Goal: Information Seeking & Learning: Learn about a topic

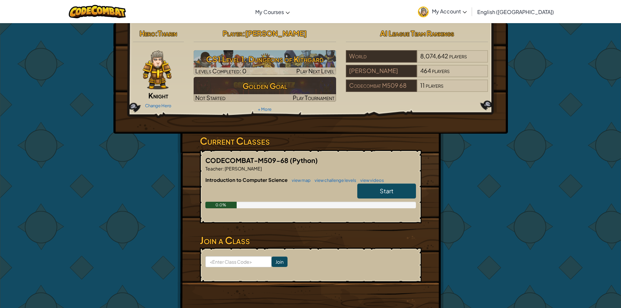
click at [384, 194] on span "Start" at bounding box center [387, 190] width 14 height 7
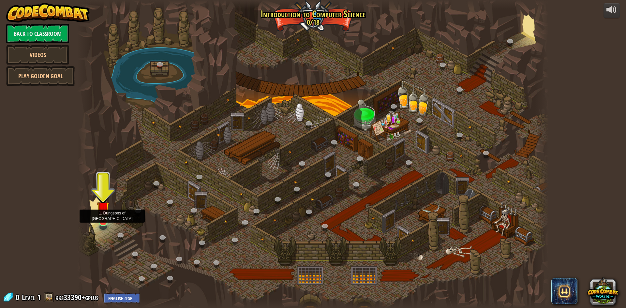
click at [106, 215] on img at bounding box center [103, 207] width 13 height 29
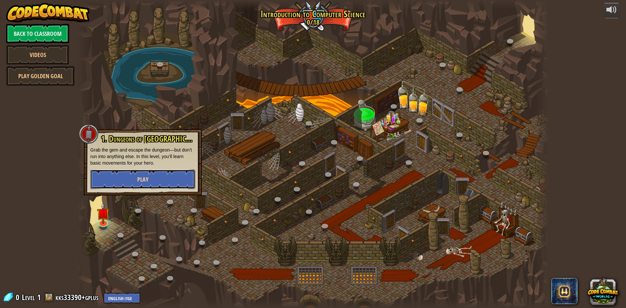
click at [151, 181] on button "Play" at bounding box center [142, 179] width 105 height 20
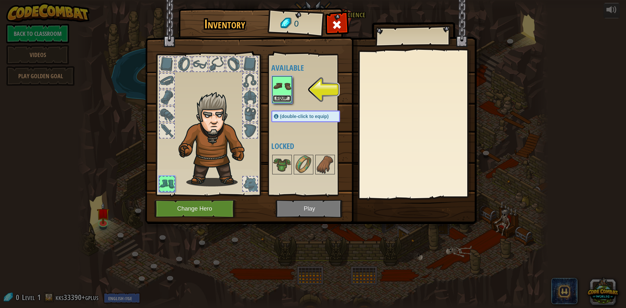
click at [285, 97] on button "Equip" at bounding box center [282, 98] width 18 height 7
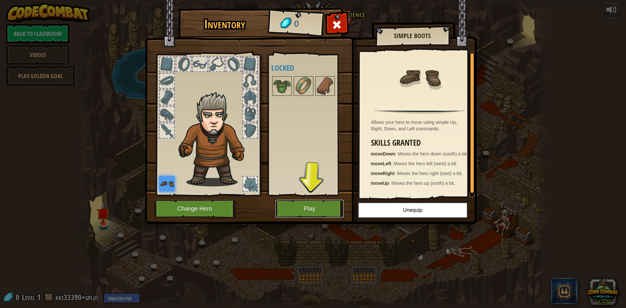
click at [318, 213] on button "Play" at bounding box center [309, 209] width 68 height 18
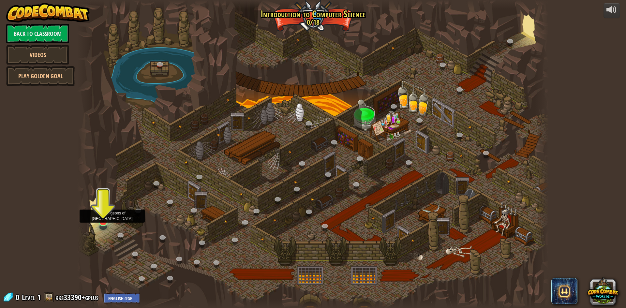
click at [100, 221] on img at bounding box center [103, 207] width 13 height 29
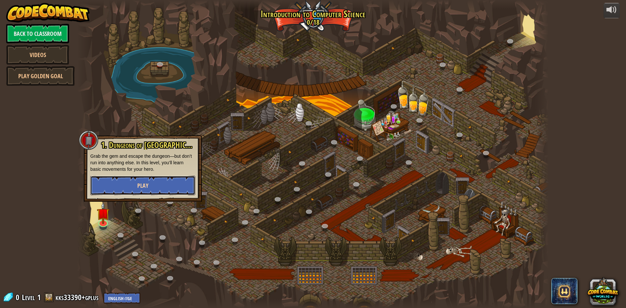
click at [127, 187] on button "Play" at bounding box center [142, 186] width 105 height 20
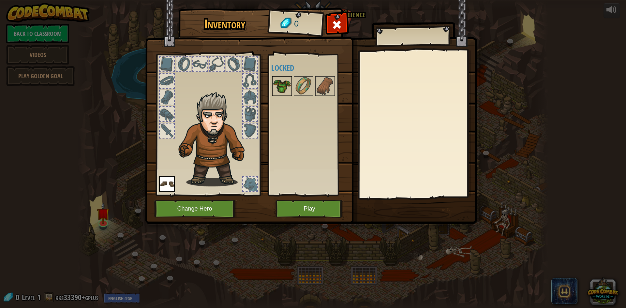
click at [288, 82] on img at bounding box center [282, 86] width 18 height 18
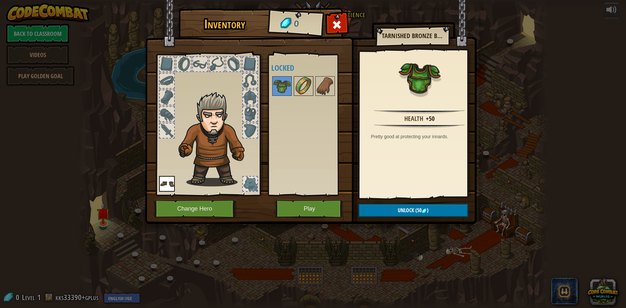
click at [303, 85] on img at bounding box center [303, 86] width 18 height 18
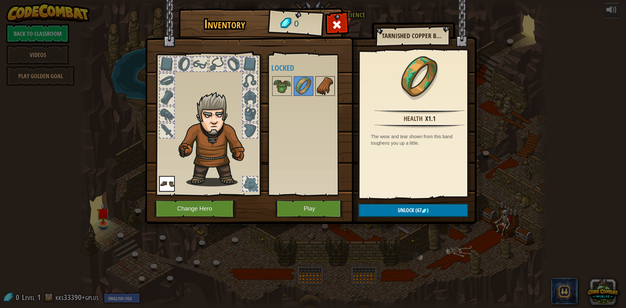
click at [319, 86] on img at bounding box center [325, 86] width 18 height 18
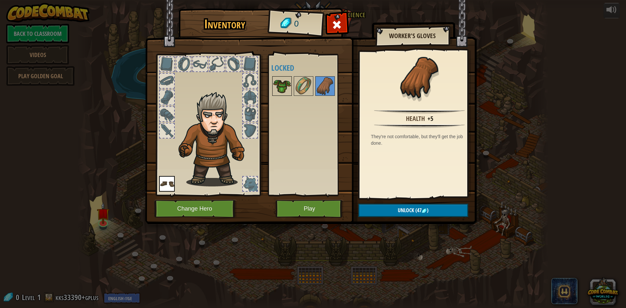
click at [288, 87] on img at bounding box center [282, 86] width 18 height 18
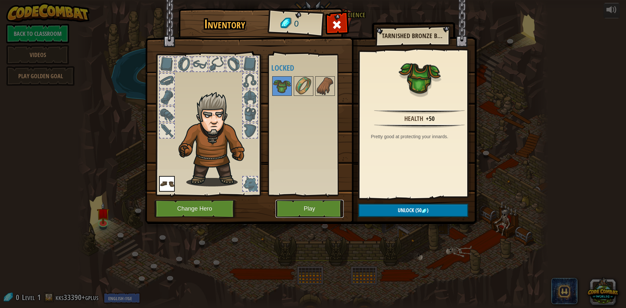
click at [310, 211] on button "Play" at bounding box center [309, 209] width 68 height 18
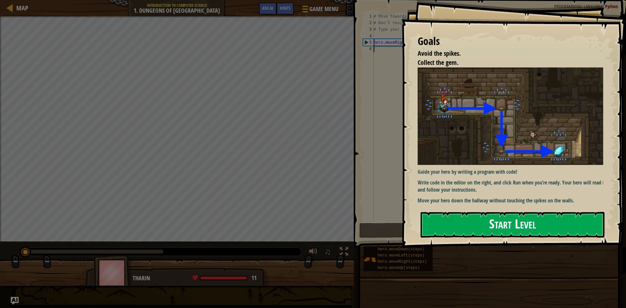
click at [467, 221] on button "Start Level" at bounding box center [512, 225] width 184 height 26
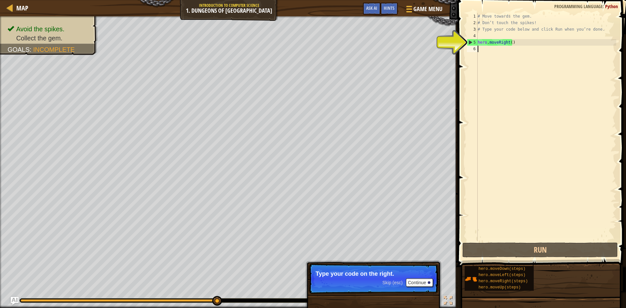
click at [501, 44] on div "# Move towards the gem. # Don’t touch the spikes! # Type your code below and cl…" at bounding box center [546, 133] width 140 height 241
click at [507, 42] on div "# Move towards the gem. # Don’t touch the spikes! # Type your code below and cl…" at bounding box center [546, 133] width 140 height 241
click at [510, 41] on div "# Move towards the gem. # Don’t touch the spikes! # Type your code below and cl…" at bounding box center [546, 133] width 140 height 241
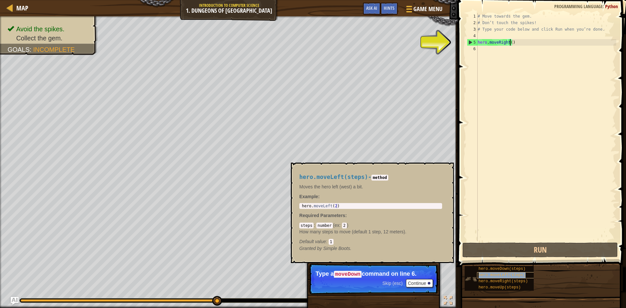
click at [486, 277] on span "hero.moveLeft(steps)" at bounding box center [501, 275] width 47 height 5
click at [448, 168] on button "×" at bounding box center [446, 170] width 5 height 9
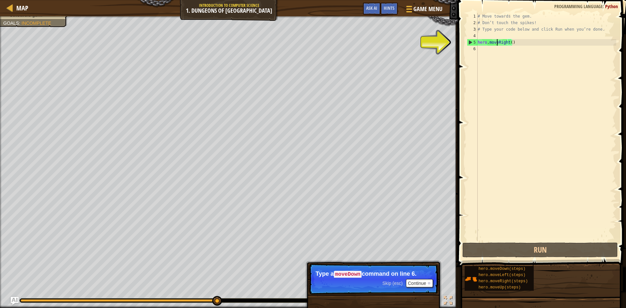
click at [497, 42] on div "# Move towards the gem. # Don’t touch the spikes! # Type your code below and cl…" at bounding box center [546, 133] width 140 height 241
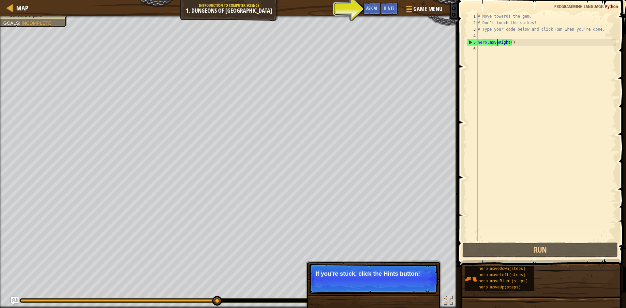
click at [510, 43] on div "# Move towards the gem. # Don’t touch the spikes! # Type your code below and cl…" at bounding box center [546, 133] width 140 height 241
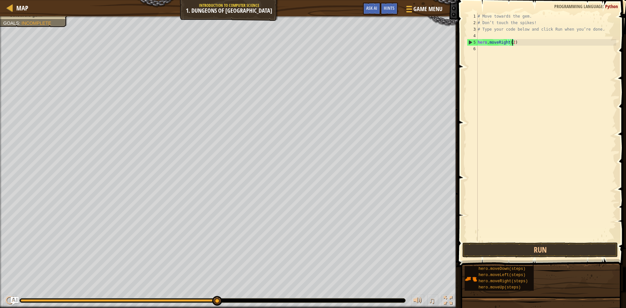
scroll to position [3, 3]
click at [505, 255] on button "Run" at bounding box center [539, 249] width 155 height 15
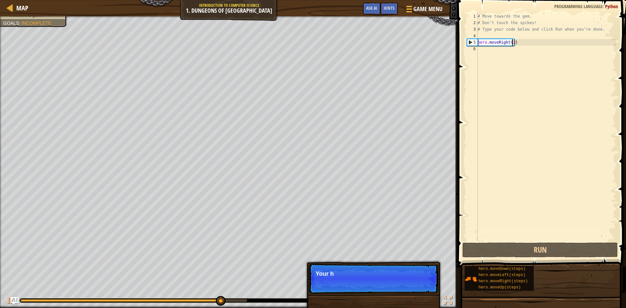
type textarea "hero.moveRight()"
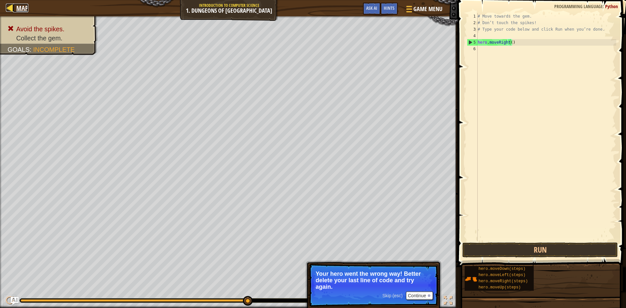
click at [7, 7] on div at bounding box center [10, 8] width 8 height 8
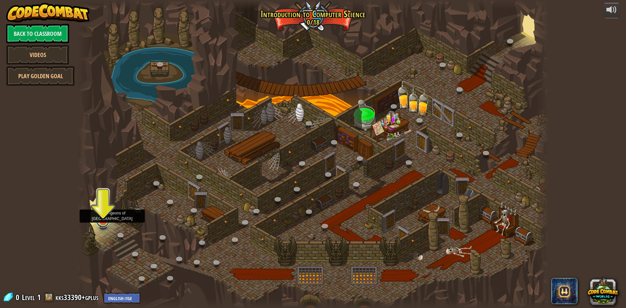
click at [105, 224] on link at bounding box center [102, 220] width 13 height 13
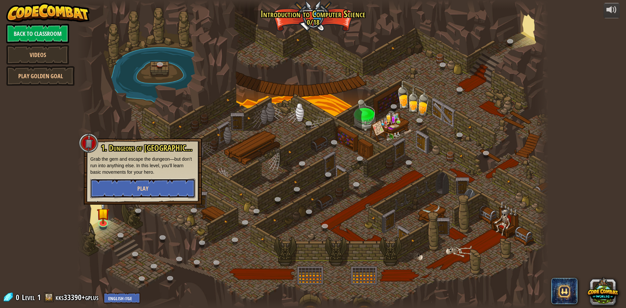
click at [133, 186] on button "Play" at bounding box center [142, 189] width 105 height 20
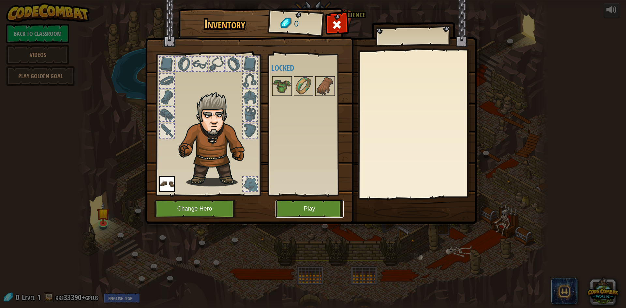
click at [287, 208] on button "Play" at bounding box center [309, 209] width 68 height 18
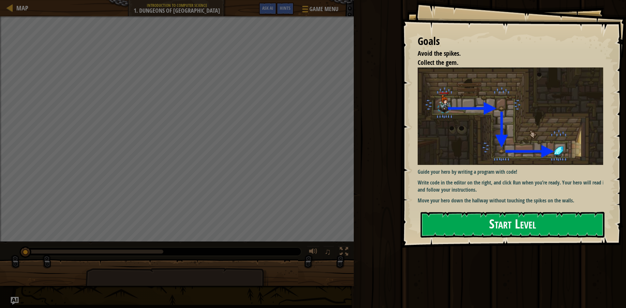
click at [507, 230] on button "Start Level" at bounding box center [512, 225] width 184 height 26
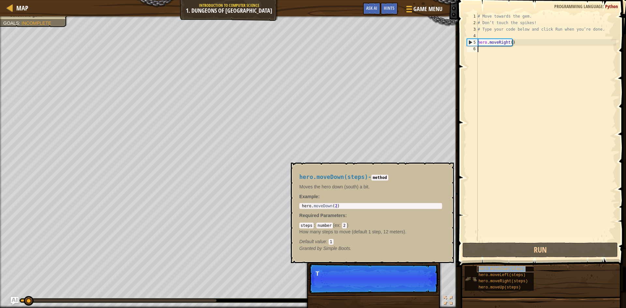
click at [484, 269] on span "hero.moveDown(steps)" at bounding box center [501, 269] width 47 height 5
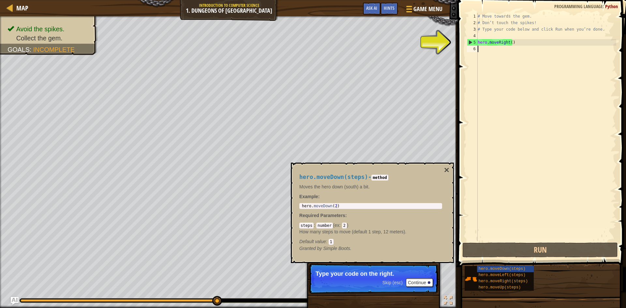
click at [481, 51] on div "# Move towards the gem. # Don’t touch the spikes! # Type your code below and cl…" at bounding box center [546, 133] width 140 height 241
type textarea "h"
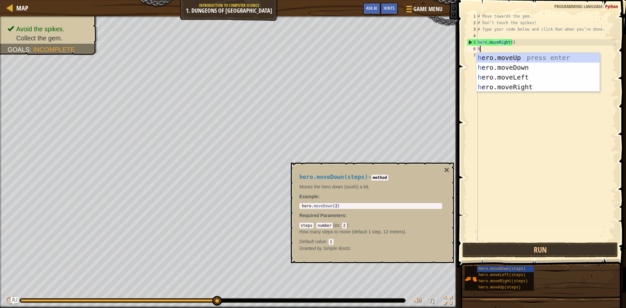
scroll to position [3, 0]
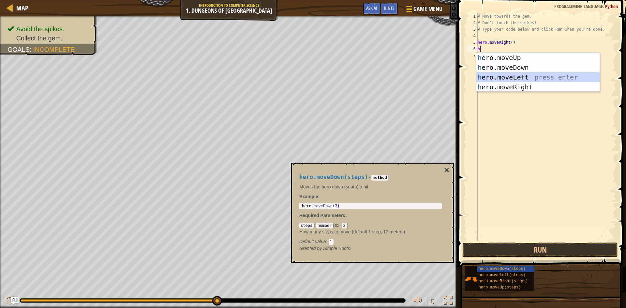
click at [527, 80] on div "h ero.moveUp press enter h ero.moveDown press enter h ero.moveLeft press enter …" at bounding box center [537, 82] width 123 height 59
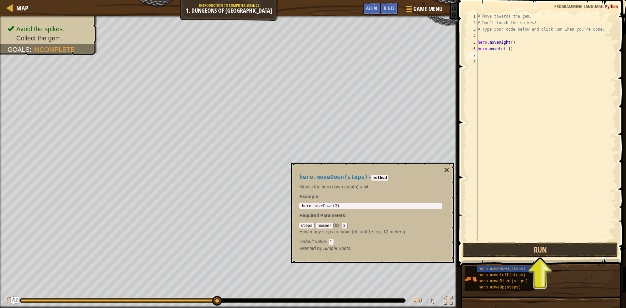
type textarea "h"
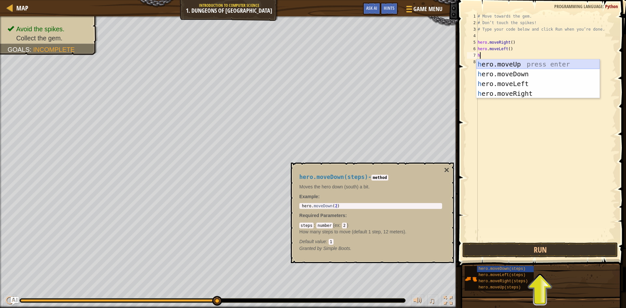
click at [515, 64] on div "h ero.moveUp press enter h ero.moveDown press enter h ero.moveLeft press enter …" at bounding box center [537, 88] width 123 height 59
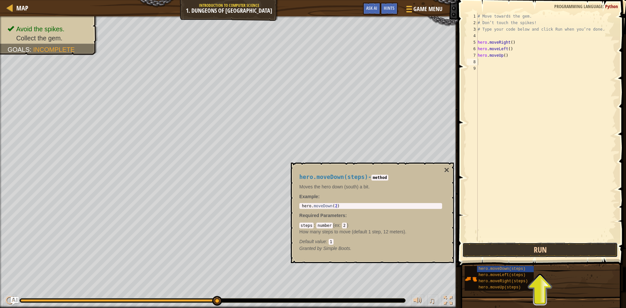
click at [535, 253] on button "Run" at bounding box center [539, 249] width 155 height 15
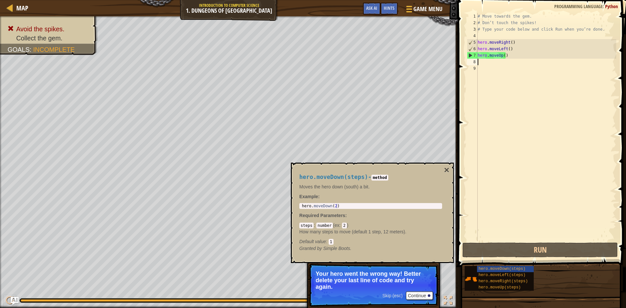
click at [513, 54] on div "# Move towards the gem. # Don’t touch the spikes! # Type your code below and cl…" at bounding box center [546, 133] width 140 height 241
click at [448, 172] on button "×" at bounding box center [446, 170] width 5 height 9
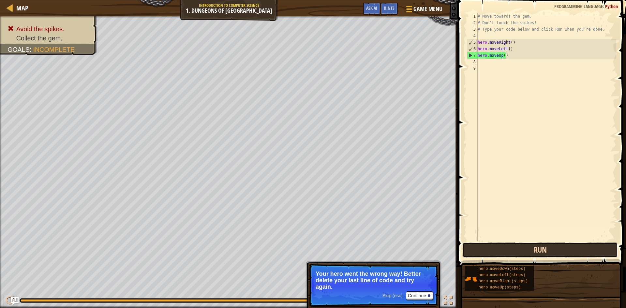
click at [503, 257] on button "Run" at bounding box center [539, 249] width 155 height 15
click at [505, 55] on div "# Move towards the gem. # Don’t touch the spikes! # Type your code below and cl…" at bounding box center [546, 133] width 140 height 241
type textarea "h"
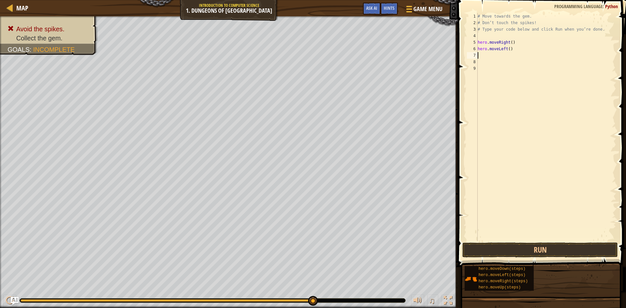
type textarea "h"
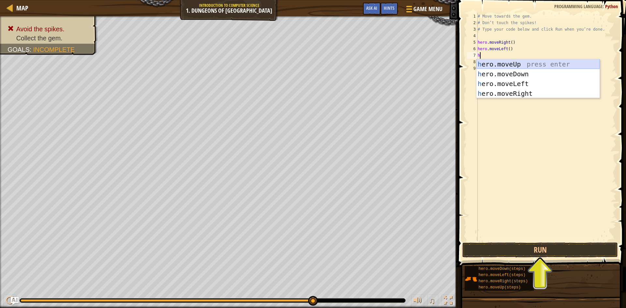
click at [508, 63] on div "h ero.moveUp press enter h ero.moveDown press enter h ero.moveLeft press enter …" at bounding box center [537, 88] width 123 height 59
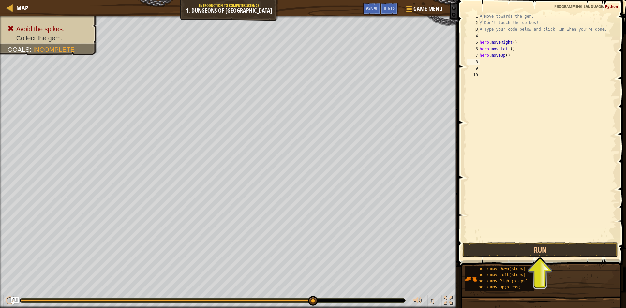
click at [480, 54] on div "# Move towards the gem. # Don’t touch the spikes! # Type your code below and cl…" at bounding box center [547, 133] width 138 height 241
click at [509, 252] on button "Run" at bounding box center [539, 249] width 155 height 15
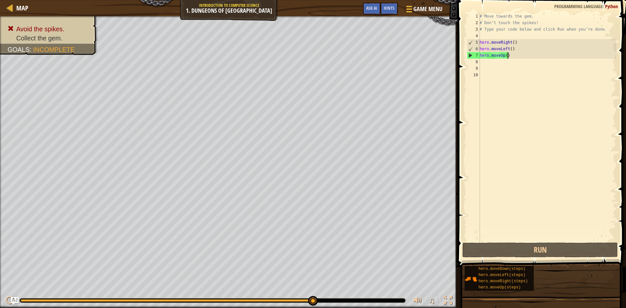
click at [513, 55] on div "# Move towards the gem. # Don’t touch the spikes! # Type your code below and cl…" at bounding box center [547, 133] width 138 height 241
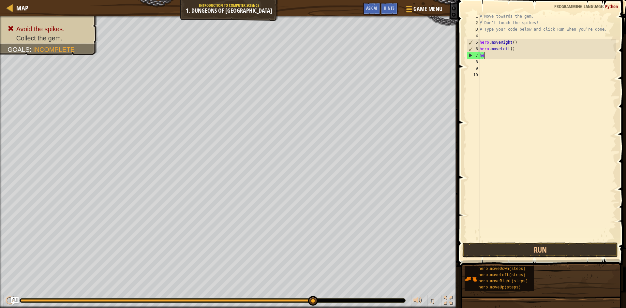
type textarea "h"
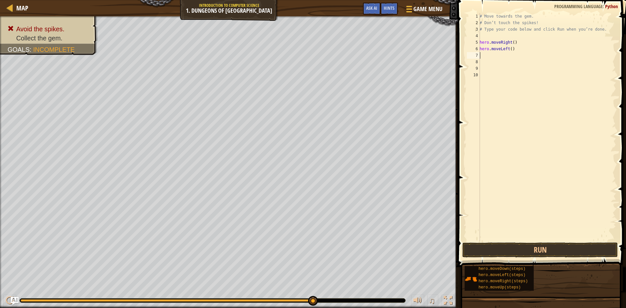
click at [512, 49] on div "# Move towards the gem. # Don’t touch the spikes! # Type your code below and cl…" at bounding box center [547, 133] width 138 height 241
type textarea "h"
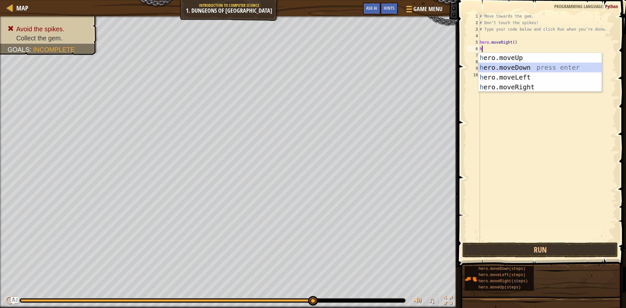
click at [502, 66] on div "h ero.moveUp press enter h ero.moveDown press enter h ero.moveLeft press enter …" at bounding box center [539, 82] width 123 height 59
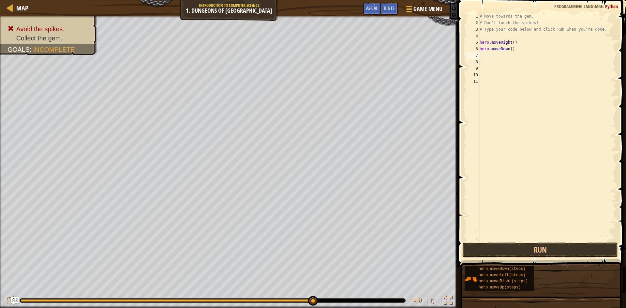
type textarea "h"
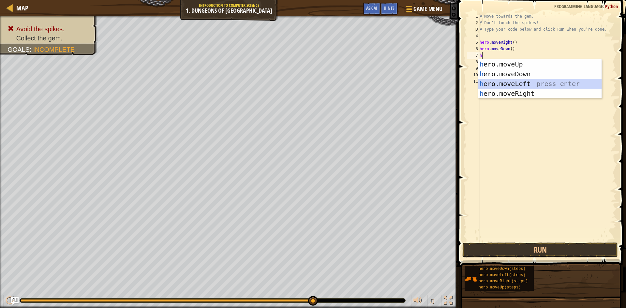
click at [516, 83] on div "h ero.moveUp press enter h ero.moveDown press enter h ero.moveLeft press enter …" at bounding box center [539, 88] width 123 height 59
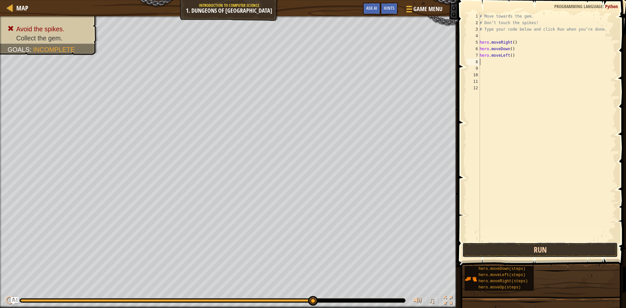
click at [519, 252] on button "Run" at bounding box center [539, 249] width 155 height 15
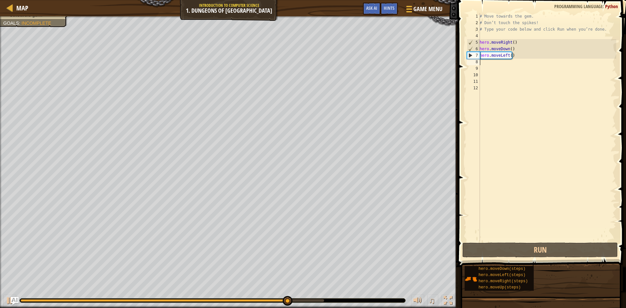
click at [481, 65] on div "# Move towards the gem. # Don’t touch the spikes! # Type your code below and cl…" at bounding box center [547, 133] width 138 height 241
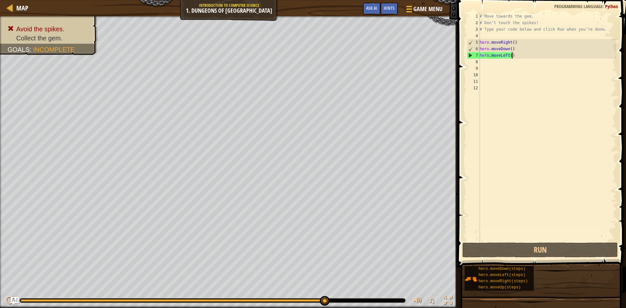
click at [518, 53] on div "# Move towards the gem. # Don’t touch the spikes! # Type your code below and cl…" at bounding box center [547, 133] width 138 height 241
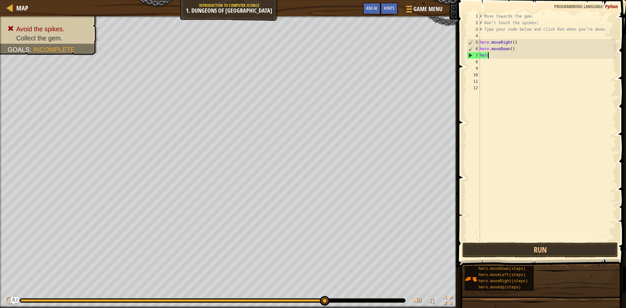
type textarea "h"
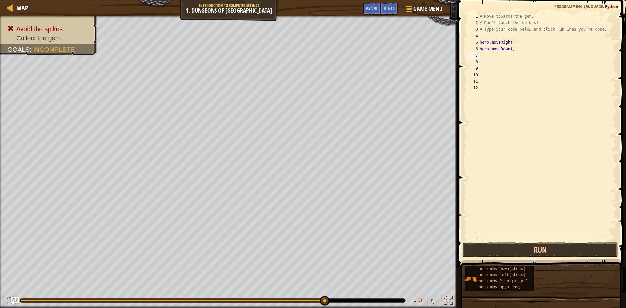
type textarea "h"
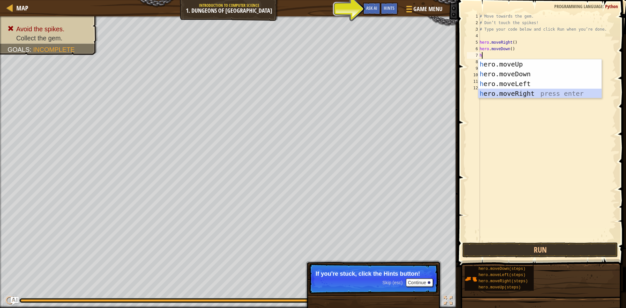
click at [508, 92] on div "h ero.moveUp press enter h ero.moveDown press enter h ero.moveLeft press enter …" at bounding box center [539, 88] width 123 height 59
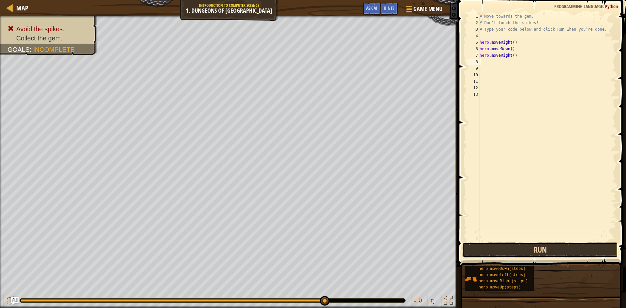
click at [533, 253] on button "Run" at bounding box center [539, 249] width 155 height 15
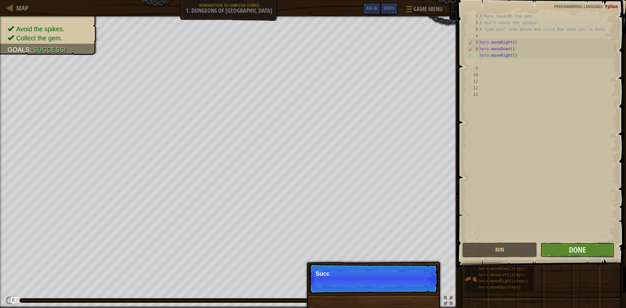
click at [559, 253] on button "Done" at bounding box center [577, 249] width 75 height 15
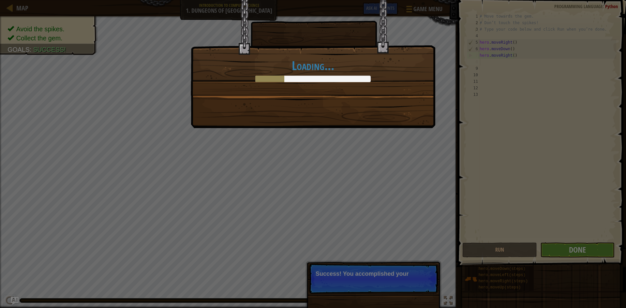
click at [424, 207] on div "Loading..." at bounding box center [313, 154] width 626 height 308
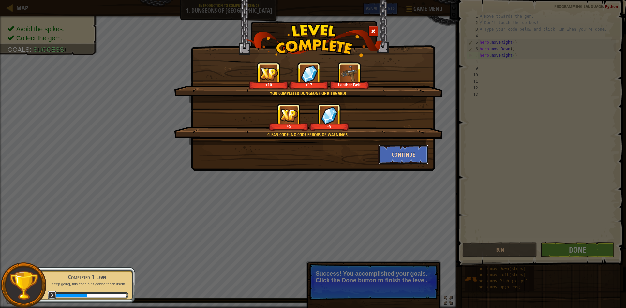
click at [395, 159] on button "Continue" at bounding box center [403, 155] width 51 height 20
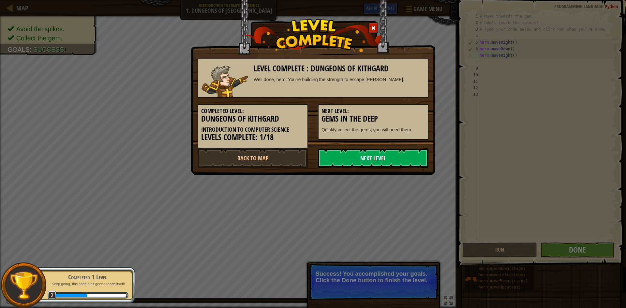
click at [390, 164] on link "Next Level" at bounding box center [373, 158] width 110 height 20
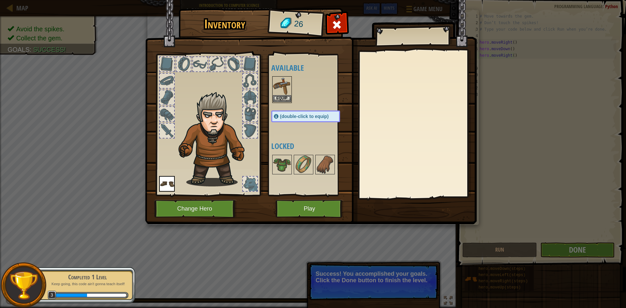
click at [286, 90] on img at bounding box center [282, 86] width 18 height 18
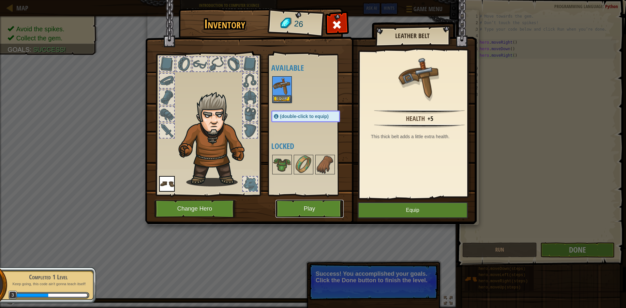
click at [321, 209] on button "Play" at bounding box center [309, 209] width 68 height 18
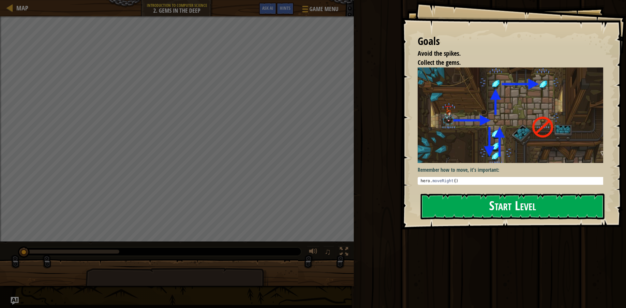
click at [466, 209] on button "Start Level" at bounding box center [512, 207] width 184 height 26
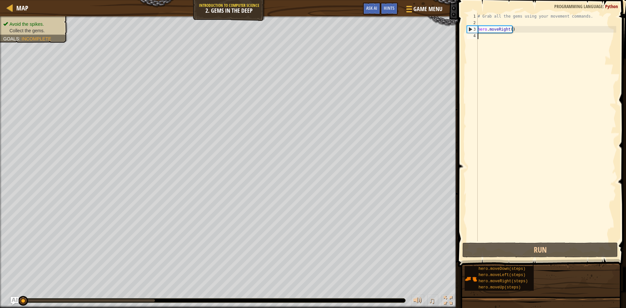
click at [485, 38] on div "# Grab all the gems using your movement commands. hero . moveRight ( )" at bounding box center [546, 133] width 140 height 241
type textarea "h"
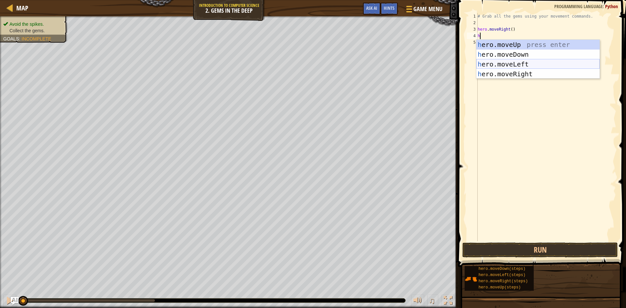
click at [501, 64] on div "h ero.moveUp press enter h ero.moveDown press enter h ero.moveLeft press enter …" at bounding box center [537, 69] width 123 height 59
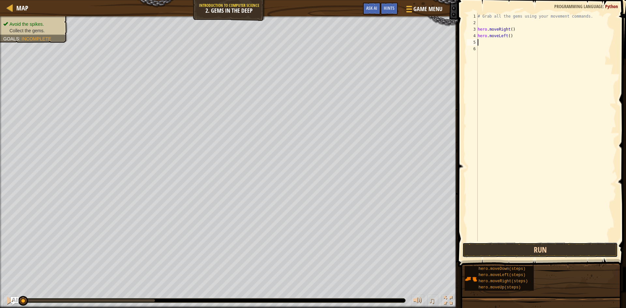
click at [543, 245] on button "Run" at bounding box center [539, 249] width 155 height 15
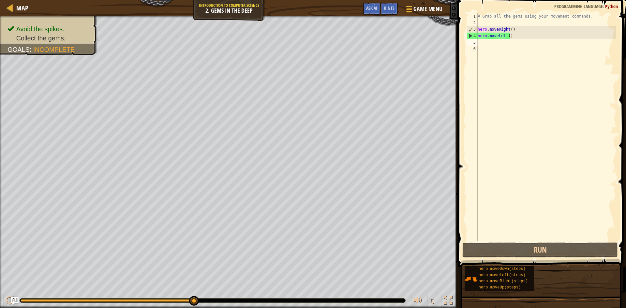
click at [505, 35] on div "# Grab all the gems using your movement commands. hero . moveRight ( ) hero . m…" at bounding box center [546, 133] width 140 height 241
type textarea "hero.moveLeft()"
click at [515, 40] on div "# Grab all the gems using your movement commands. hero . moveRight ( ) hero . m…" at bounding box center [546, 133] width 140 height 241
click at [516, 36] on div "# Grab all the gems using your movement commands. hero . moveRight ( ) hero . m…" at bounding box center [546, 133] width 140 height 241
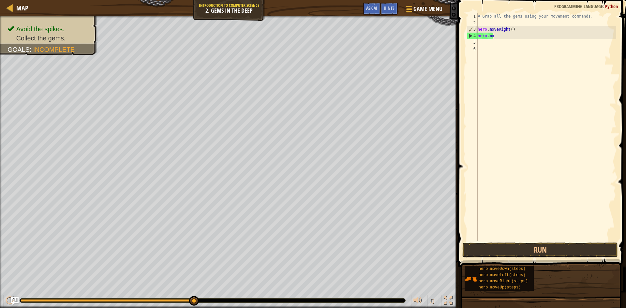
type textarea "h"
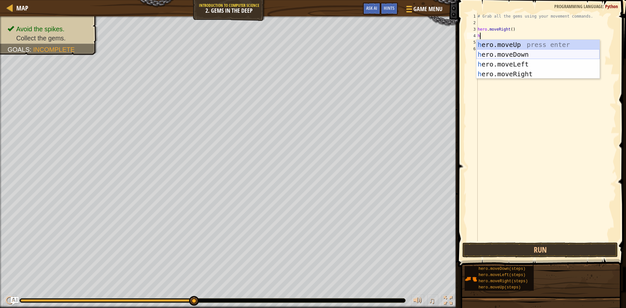
click at [516, 55] on div "h ero.moveUp press enter h ero.moveDown press enter h ero.moveLeft press enter …" at bounding box center [537, 69] width 123 height 59
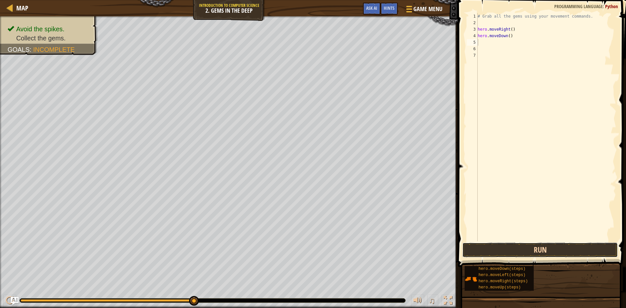
click at [492, 252] on button "Run" at bounding box center [539, 249] width 155 height 15
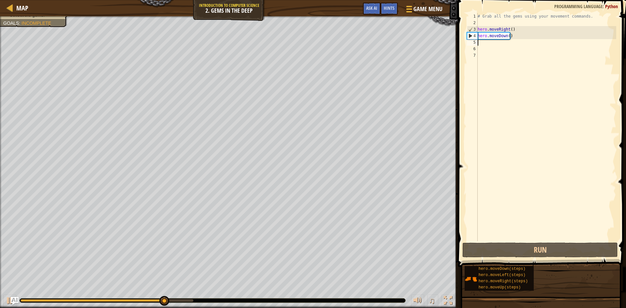
type textarea "h"
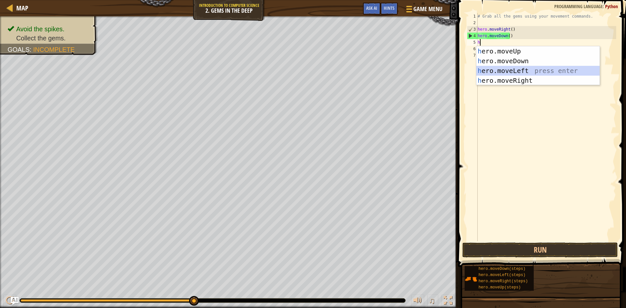
click at [502, 71] on div "h ero.moveUp press enter h ero.moveDown press enter h ero.moveLeft press enter …" at bounding box center [537, 75] width 123 height 59
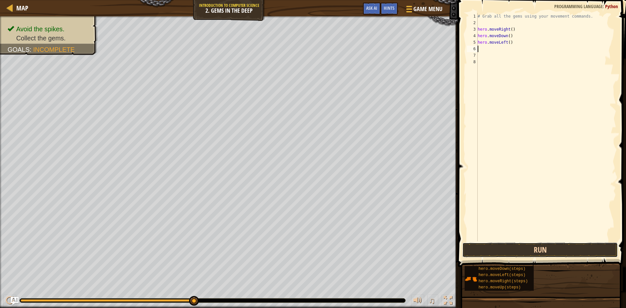
click at [514, 246] on button "Run" at bounding box center [539, 249] width 155 height 15
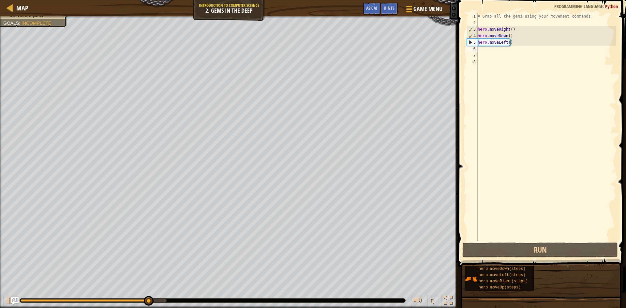
click at [518, 49] on div "# Grab all the gems using your movement commands. hero . moveRight ( ) hero . m…" at bounding box center [546, 133] width 140 height 241
click at [518, 46] on div "# Grab all the gems using your movement commands. hero . moveRight ( ) hero . m…" at bounding box center [546, 133] width 140 height 241
click at [516, 43] on div "# Grab all the gems using your movement commands. hero . moveRight ( ) hero . m…" at bounding box center [546, 133] width 140 height 241
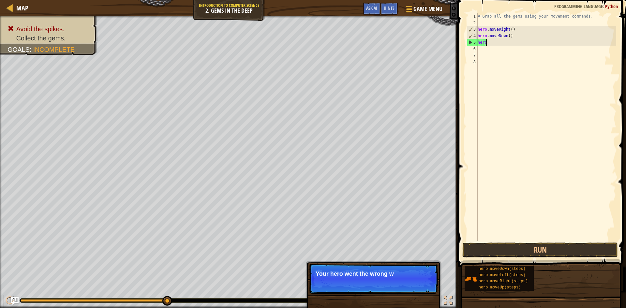
type textarea "h"
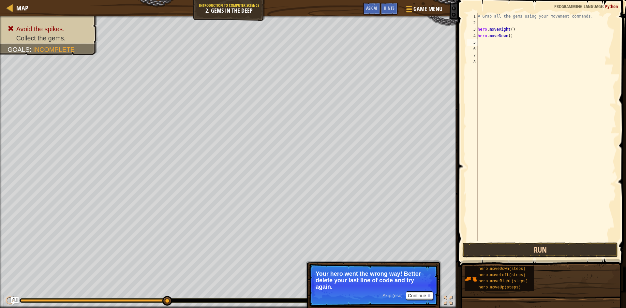
drag, startPoint x: 533, startPoint y: 258, endPoint x: 534, endPoint y: 251, distance: 7.2
click at [533, 256] on div "1 2 3 4 5 6 7 8 # Grab all the gems using your movement commands. hero . moveRi…" at bounding box center [541, 146] width 170 height 286
click at [535, 248] on button "Run" at bounding box center [539, 249] width 155 height 15
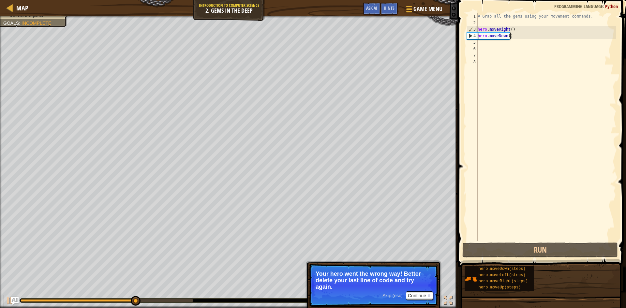
click at [511, 38] on div "# Grab all the gems using your movement commands. hero . moveRight ( ) hero . m…" at bounding box center [546, 133] width 140 height 241
type textarea "hero.moveDown()"
click at [512, 37] on div "# Grab all the gems using your movement commands. hero . moveRight ( ) hero . m…" at bounding box center [546, 133] width 140 height 241
click at [489, 45] on div "# Grab all the gems using your movement commands. hero . moveRight ( ) hero . m…" at bounding box center [546, 133] width 140 height 241
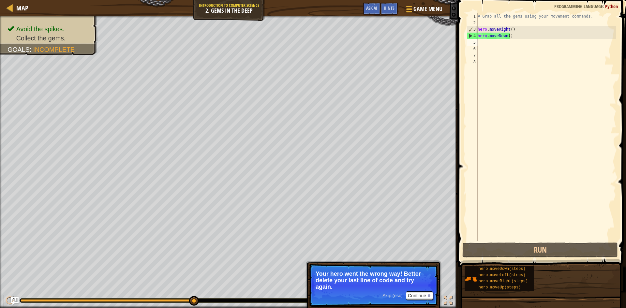
type textarea "h"
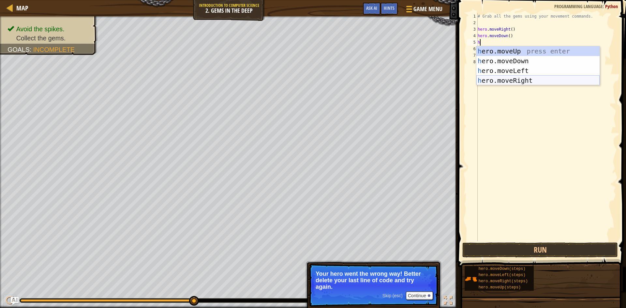
click at [506, 82] on div "h ero.moveUp press enter h ero.moveDown press enter h ero.moveLeft press enter …" at bounding box center [537, 75] width 123 height 59
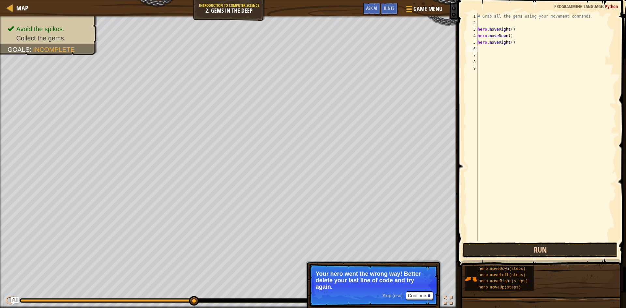
click at [531, 250] on button "Run" at bounding box center [539, 249] width 155 height 15
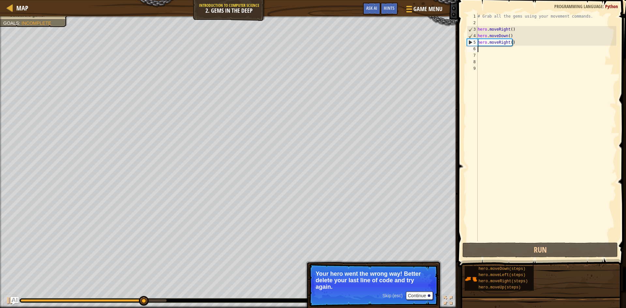
click at [517, 42] on div "# Grab all the gems using your movement commands. hero . moveRight ( ) hero . m…" at bounding box center [546, 133] width 140 height 241
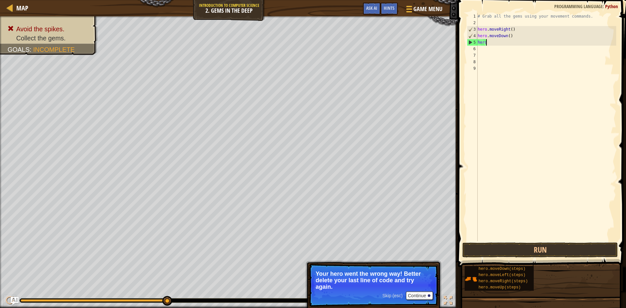
type textarea "h"
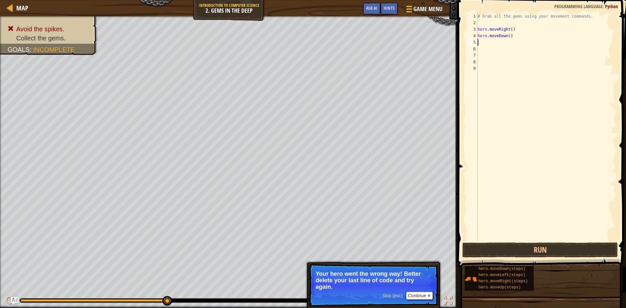
type textarea "h"
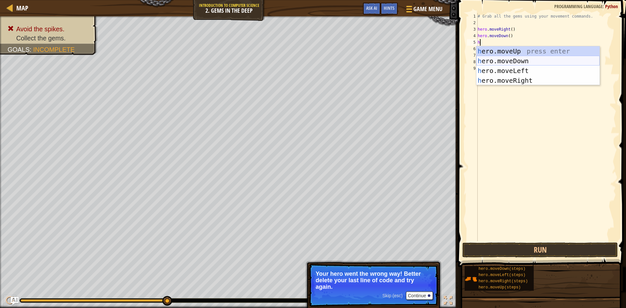
click at [520, 57] on div "h ero.moveUp press enter h ero.moveDown press enter h ero.moveLeft press enter …" at bounding box center [537, 75] width 123 height 59
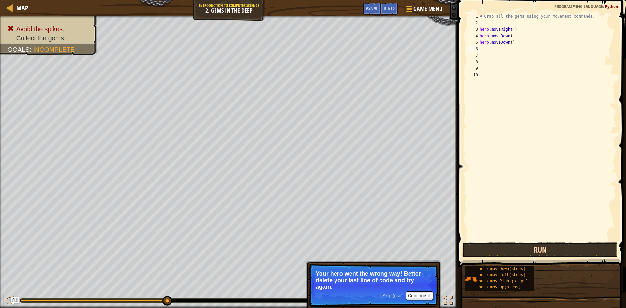
click at [506, 253] on button "Run" at bounding box center [539, 249] width 155 height 15
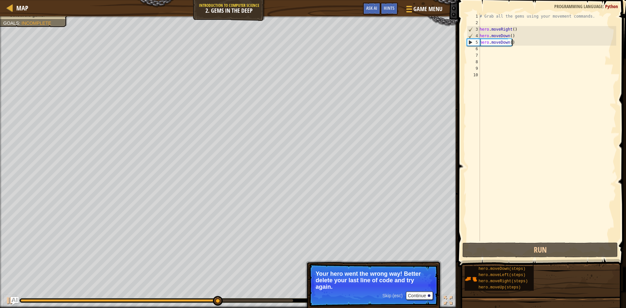
click at [513, 42] on div "# Grab all the gems using your movement commands. hero . moveRight ( ) hero . m…" at bounding box center [547, 133] width 138 height 241
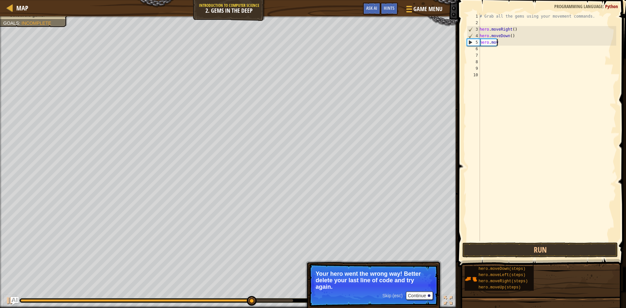
type textarea "h"
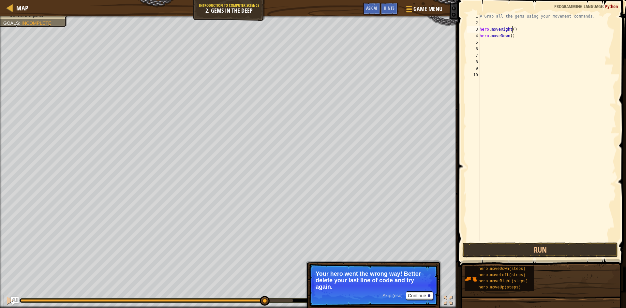
click at [512, 27] on div "# Grab all the gems using your movement commands. hero . moveRight ( ) hero . m…" at bounding box center [547, 133] width 138 height 241
click at [548, 252] on button "Run" at bounding box center [539, 249] width 155 height 15
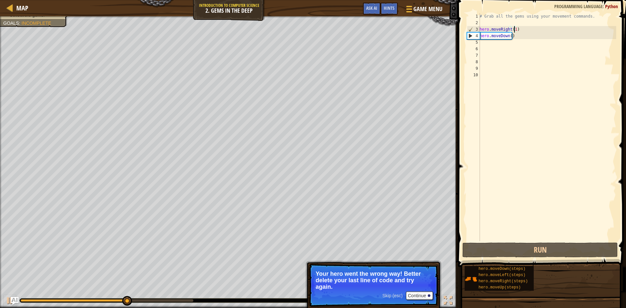
click at [509, 37] on div "# Grab all the gems using your movement commands. hero . moveRight ( 1 ) hero .…" at bounding box center [547, 133] width 138 height 241
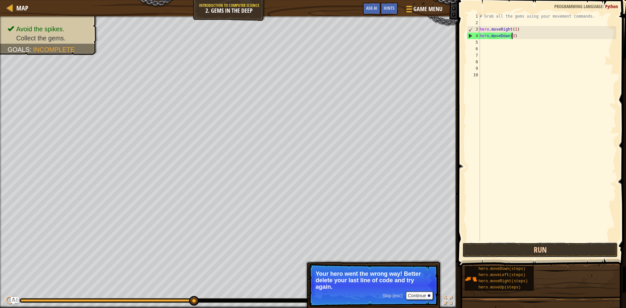
click at [518, 251] on button "Run" at bounding box center [539, 249] width 155 height 15
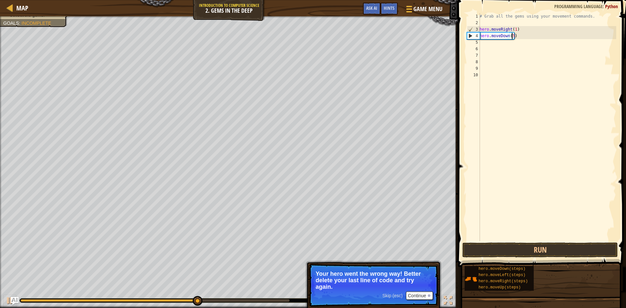
scroll to position [3, 2]
click at [518, 34] on div "# Grab all the gems using your movement commands. hero . moveRight ( 1 ) hero .…" at bounding box center [547, 133] width 138 height 241
click at [518, 36] on div "# Grab all the gems using your movement commands. hero . moveRight ( 1 ) hero .…" at bounding box center [547, 133] width 138 height 241
type textarea "h"
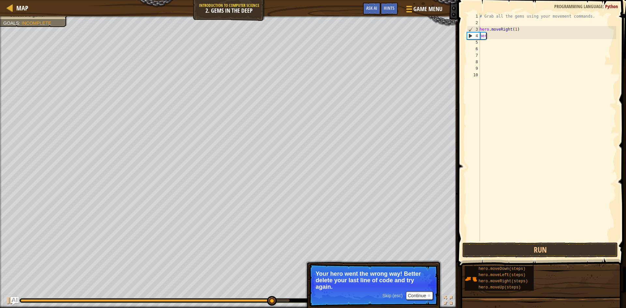
scroll to position [3, 0]
click at [487, 38] on div "# Grab all the gems using your movement commands. hero . moveRight ( 1 )" at bounding box center [547, 133] width 138 height 241
type textarea "h"
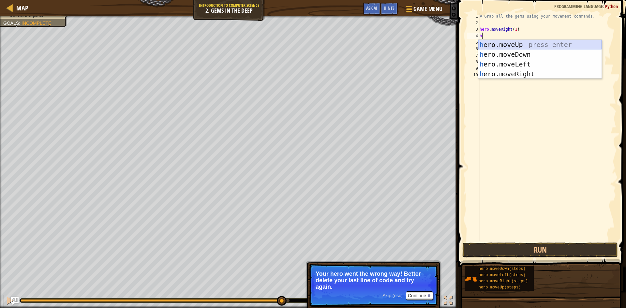
click at [512, 44] on div "h ero.moveUp press enter h ero.moveDown press enter h ero.moveLeft press enter …" at bounding box center [539, 69] width 123 height 59
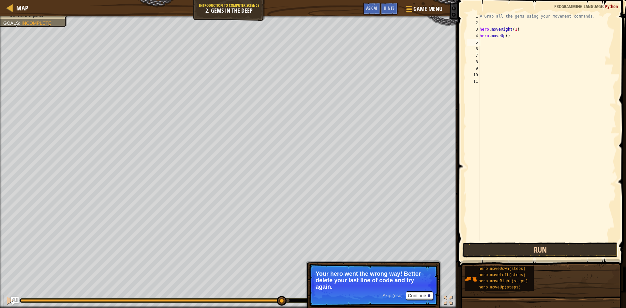
click at [500, 248] on button "Run" at bounding box center [539, 249] width 155 height 15
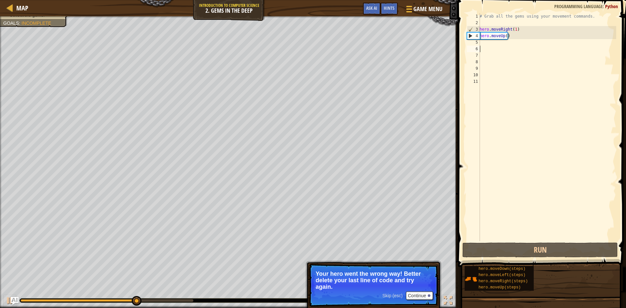
click at [485, 47] on div "# Grab all the gems using your movement commands. hero . moveRight ( 1 ) hero .…" at bounding box center [547, 133] width 138 height 241
click at [486, 43] on div "# Grab all the gems using your movement commands. hero . moveRight ( 1 ) hero .…" at bounding box center [547, 133] width 138 height 241
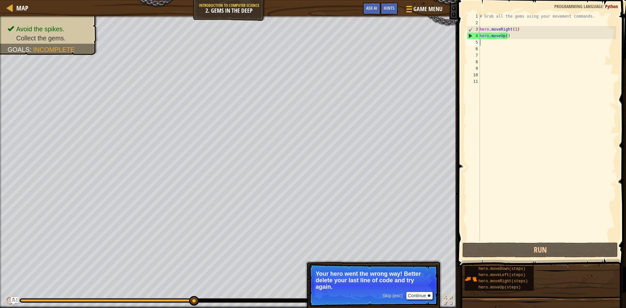
type textarea "h"
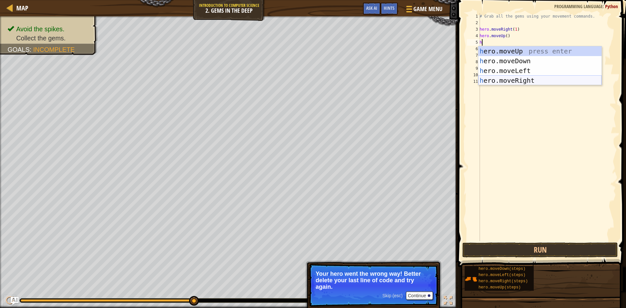
click at [524, 79] on div "h ero.moveUp press enter h ero.moveDown press enter h ero.moveLeft press enter …" at bounding box center [539, 75] width 123 height 59
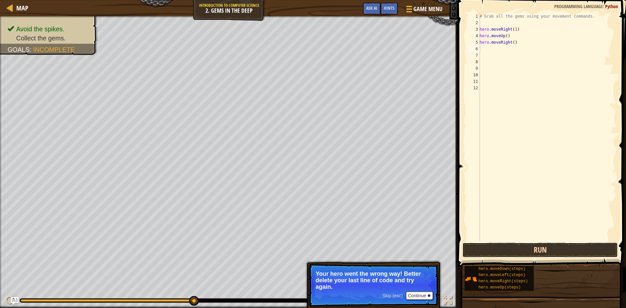
click at [531, 246] on button "Run" at bounding box center [539, 249] width 155 height 15
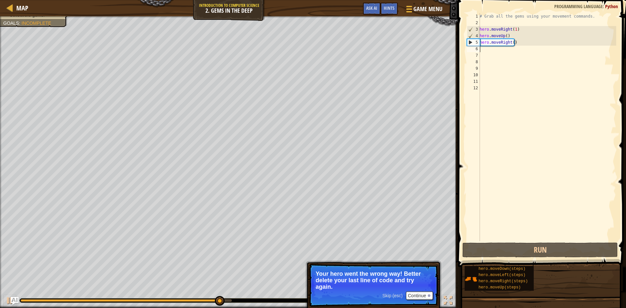
type textarea "h"
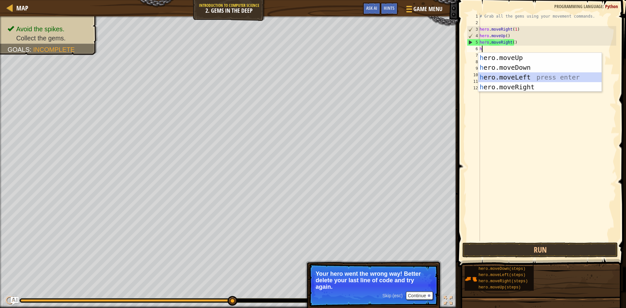
click at [510, 77] on div "h ero.moveUp press enter h ero.moveDown press enter h ero.moveLeft press enter …" at bounding box center [539, 82] width 123 height 59
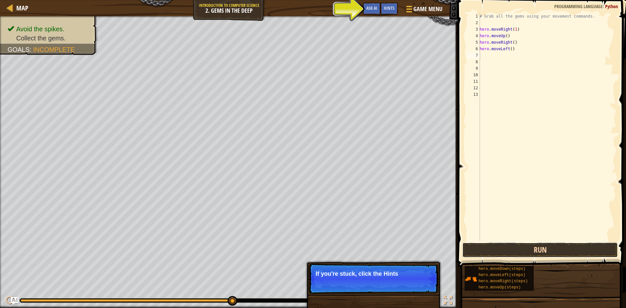
click at [577, 247] on button "Run" at bounding box center [539, 249] width 155 height 15
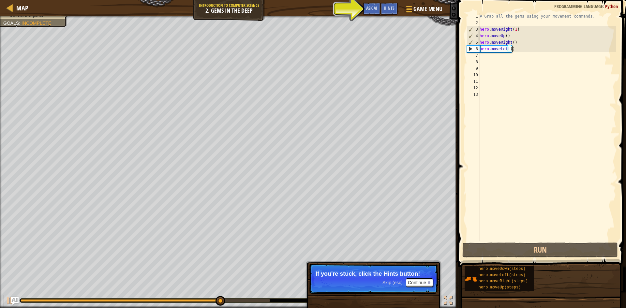
click at [513, 51] on div "# Grab all the gems using your movement commands. hero . moveRight ( 1 ) hero .…" at bounding box center [547, 133] width 138 height 241
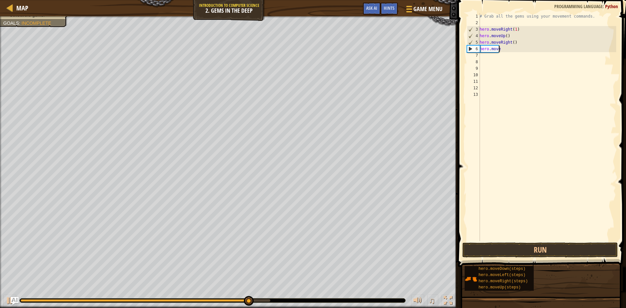
type textarea "h"
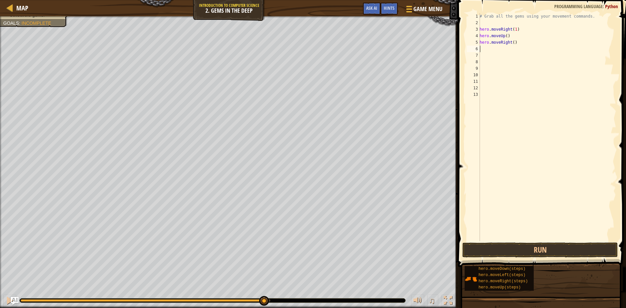
type textarea "h"
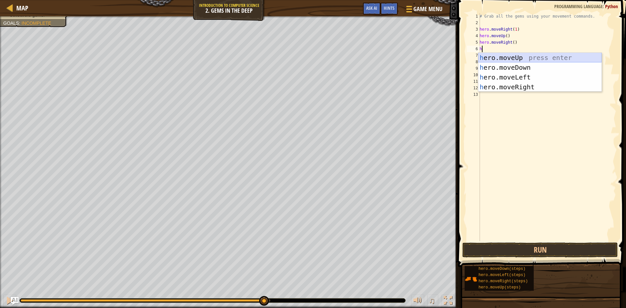
click at [503, 57] on div "h ero.moveUp press enter h ero.moveDown press enter h ero.moveLeft press enter …" at bounding box center [539, 82] width 123 height 59
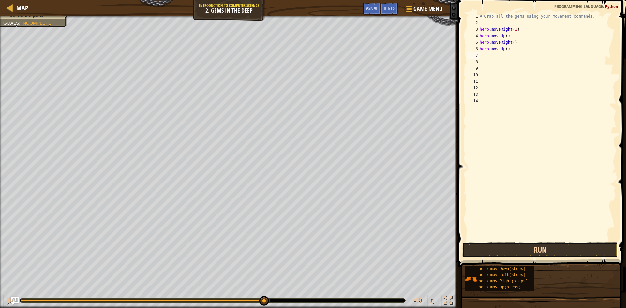
drag, startPoint x: 527, startPoint y: 245, endPoint x: 532, endPoint y: 243, distance: 5.1
click at [528, 245] on button "Run" at bounding box center [539, 249] width 155 height 15
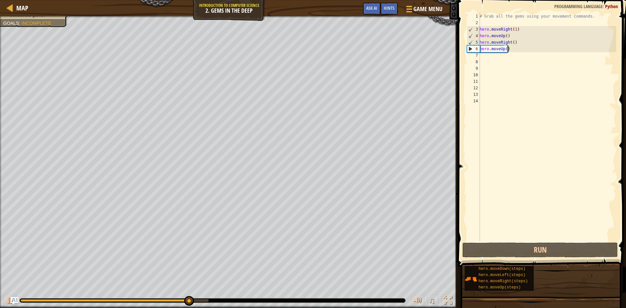
click at [512, 51] on div "# Grab all the gems using your movement commands. hero . moveRight ( 1 ) hero .…" at bounding box center [547, 133] width 138 height 241
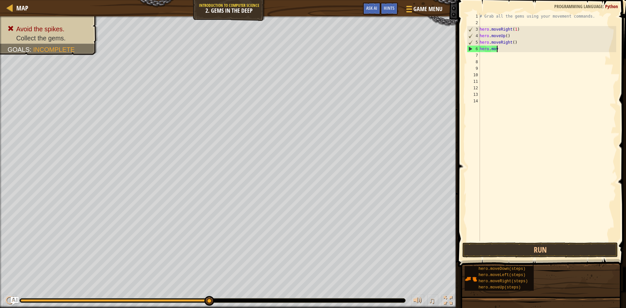
type textarea "h"
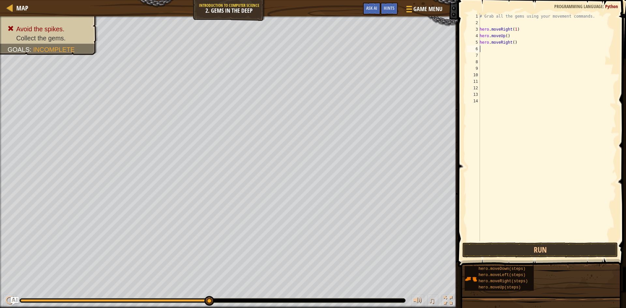
type textarea "h"
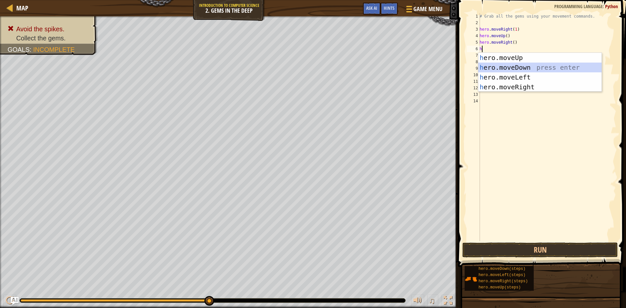
click at [516, 67] on div "h ero.moveUp press enter h ero.moveDown press enter h ero.moveLeft press enter …" at bounding box center [539, 82] width 123 height 59
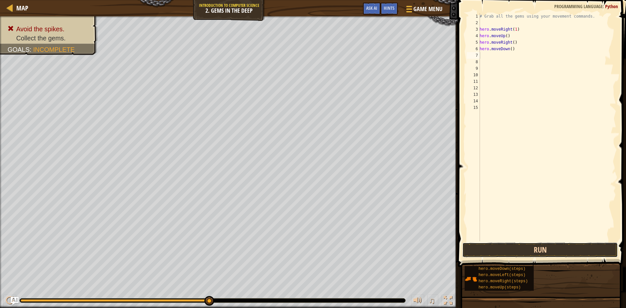
click at [521, 247] on button "Run" at bounding box center [539, 249] width 155 height 15
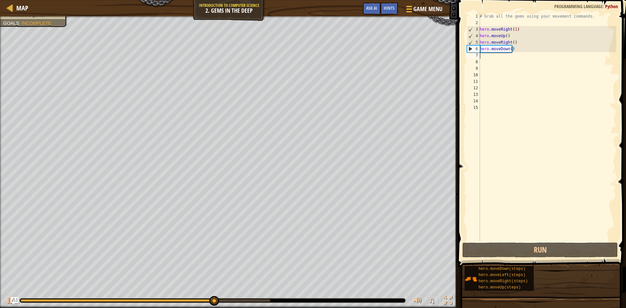
click at [490, 56] on div "# Grab all the gems using your movement commands. hero . moveRight ( 1 ) hero .…" at bounding box center [547, 133] width 138 height 241
click at [488, 58] on div "# Grab all the gems using your movement commands. hero . moveRight ( 1 ) hero .…" at bounding box center [547, 133] width 138 height 241
type textarea "h"
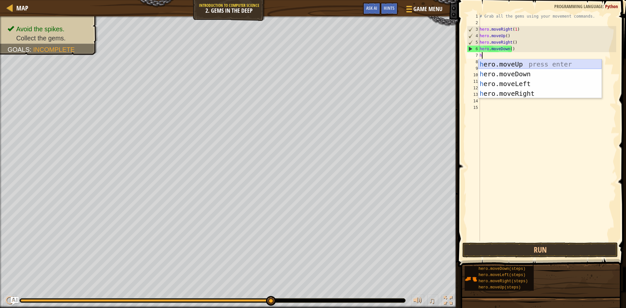
click at [520, 63] on div "h ero.moveUp press enter h ero.moveDown press enter h ero.moveLeft press enter …" at bounding box center [539, 88] width 123 height 59
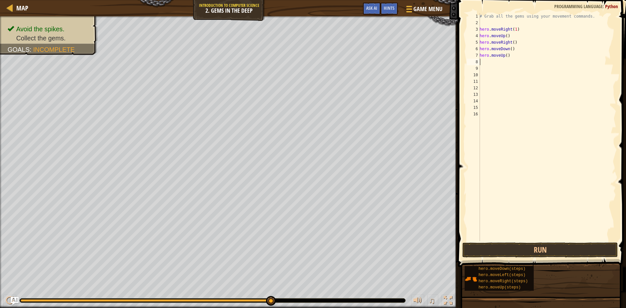
click at [482, 63] on div "# Grab all the gems using your movement commands. hero . moveRight ( 1 ) hero .…" at bounding box center [547, 133] width 138 height 241
type textarea "h"
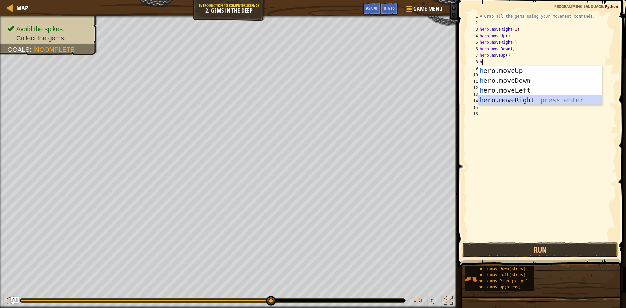
click at [520, 97] on div "h ero.moveUp press enter h ero.moveDown press enter h ero.moveLeft press enter …" at bounding box center [539, 95] width 123 height 59
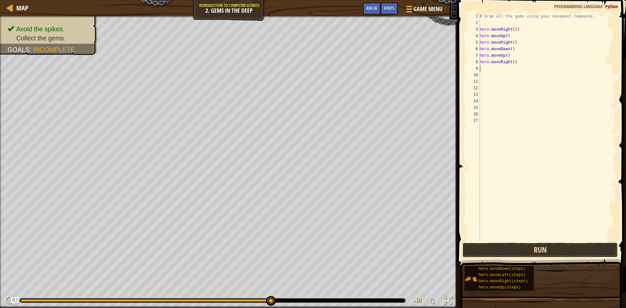
click at [556, 250] on button "Run" at bounding box center [539, 249] width 155 height 15
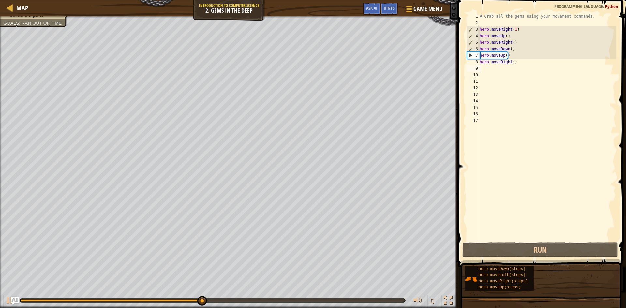
click at [514, 61] on div "# Grab all the gems using your movement commands. hero . moveRight ( 1 ) hero .…" at bounding box center [547, 133] width 138 height 241
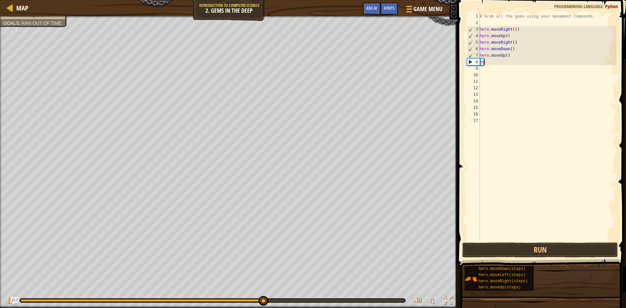
type textarea "h"
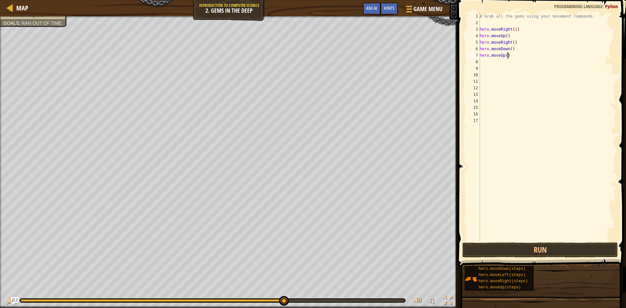
click at [511, 57] on div "# Grab all the gems using your movement commands. hero . moveRight ( 1 ) hero .…" at bounding box center [547, 133] width 138 height 241
type textarea "h"
click at [520, 251] on button "Run" at bounding box center [539, 249] width 155 height 15
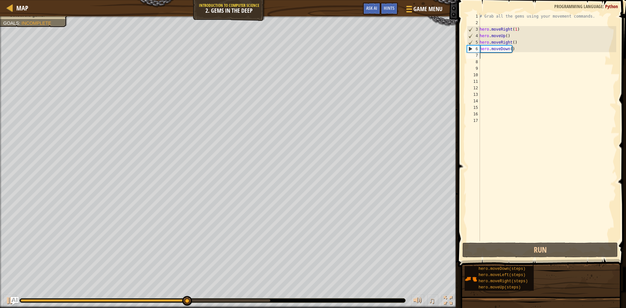
click at [486, 59] on div "# Grab all the gems using your movement commands. hero . moveRight ( 1 ) hero .…" at bounding box center [547, 133] width 138 height 241
click at [486, 57] on div "# Grab all the gems using your movement commands. hero . moveRight ( 1 ) hero .…" at bounding box center [547, 127] width 138 height 228
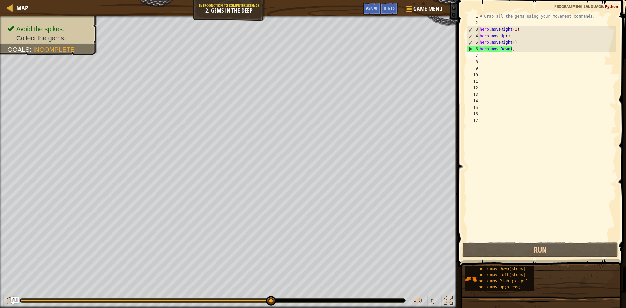
type textarea "h"
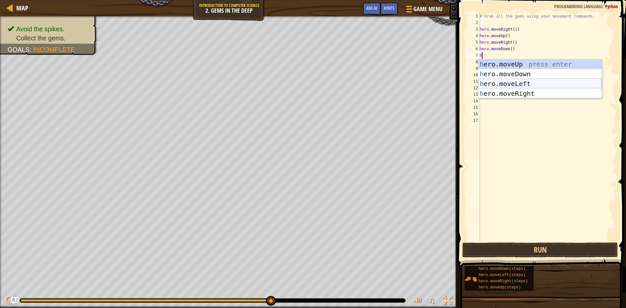
click at [538, 82] on div "h ero.moveUp press enter h ero.moveDown press enter h ero.moveLeft press enter …" at bounding box center [539, 88] width 123 height 59
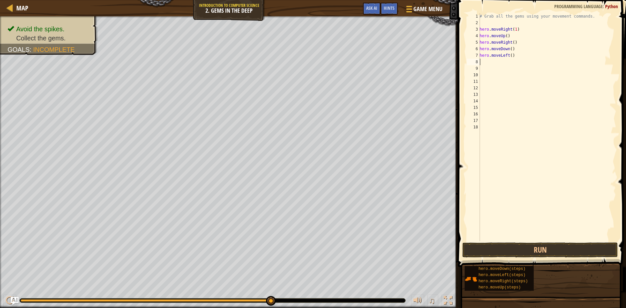
type textarea "h"
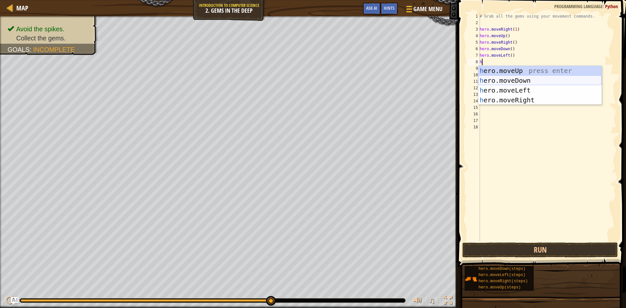
click at [526, 80] on div "h ero.moveUp press enter h ero.moveDown press enter h ero.moveLeft press enter …" at bounding box center [539, 95] width 123 height 59
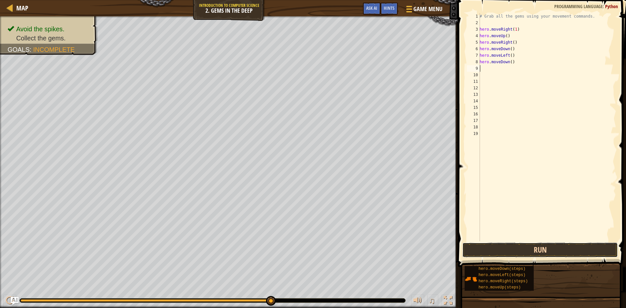
click at [532, 247] on button "Run" at bounding box center [539, 249] width 155 height 15
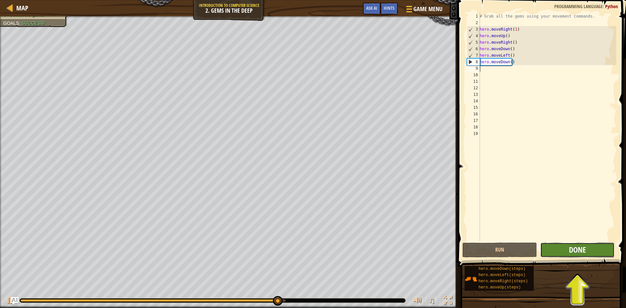
click at [572, 250] on span "Done" at bounding box center [577, 249] width 17 height 10
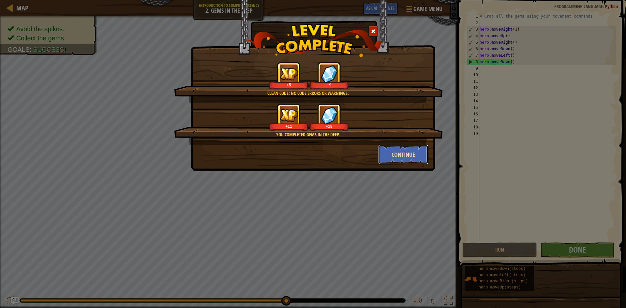
click at [406, 160] on button "Continue" at bounding box center [403, 155] width 51 height 20
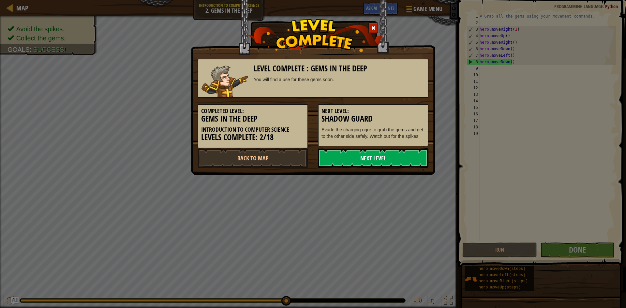
drag, startPoint x: 420, startPoint y: 158, endPoint x: 420, endPoint y: 153, distance: 5.2
click at [421, 157] on link "Next Level" at bounding box center [373, 158] width 110 height 20
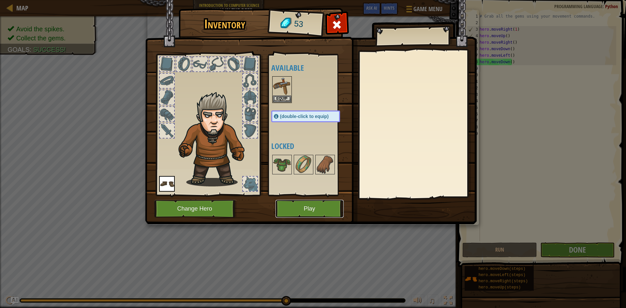
click at [332, 211] on button "Play" at bounding box center [309, 209] width 68 height 18
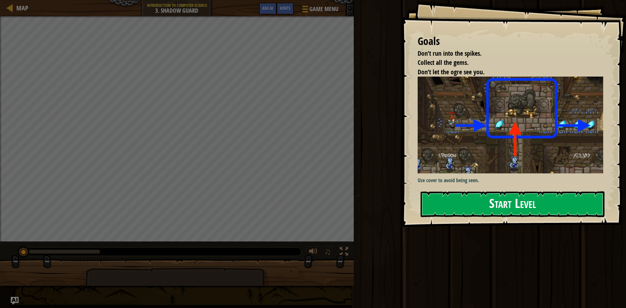
click at [518, 203] on button "Start Level" at bounding box center [512, 204] width 184 height 26
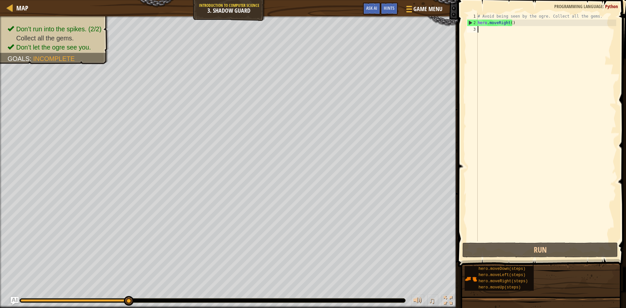
type textarea "h"
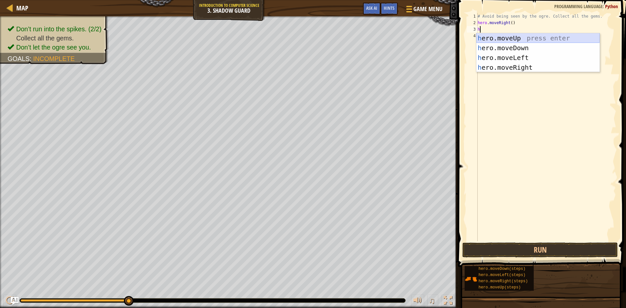
click at [530, 36] on div "h ero.moveUp press enter h ero.moveDown press enter h ero.moveLeft press enter …" at bounding box center [537, 62] width 123 height 59
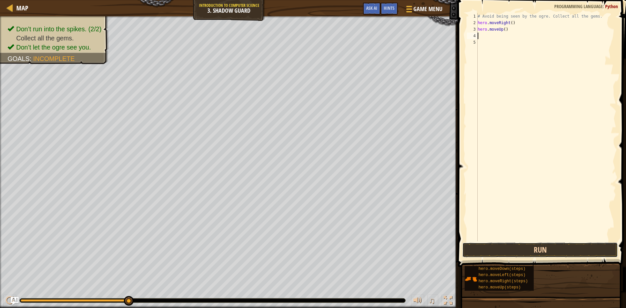
click at [537, 252] on button "Run" at bounding box center [539, 249] width 155 height 15
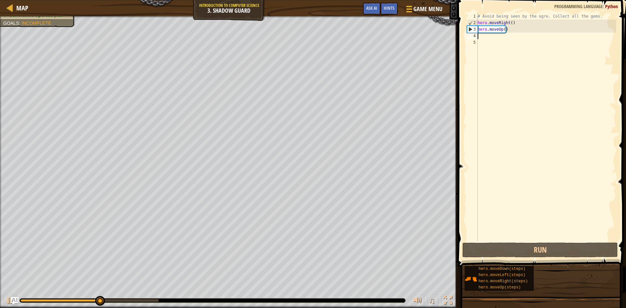
click at [480, 35] on div "# Avoid being seen by the ogre. Collect all the gems. hero . moveRight ( ) hero…" at bounding box center [546, 133] width 140 height 241
type textarea "h"
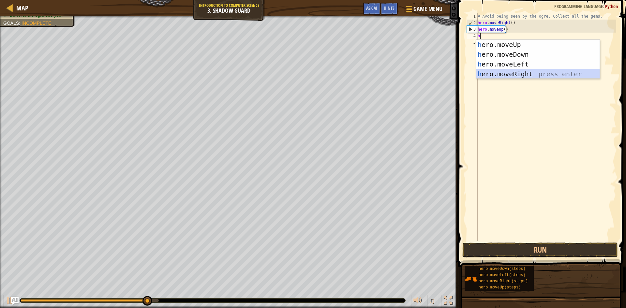
click at [526, 70] on div "h ero.moveUp press enter h ero.moveDown press enter h ero.moveLeft press enter …" at bounding box center [537, 69] width 123 height 59
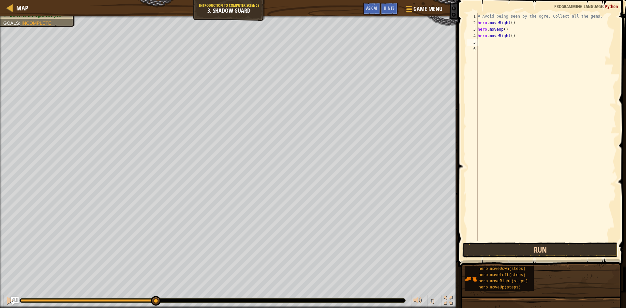
click at [496, 252] on button "Run" at bounding box center [539, 249] width 155 height 15
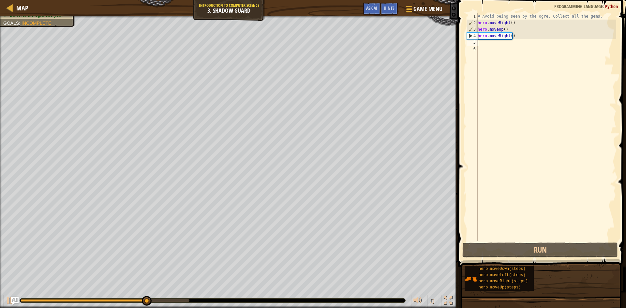
type textarea "h"
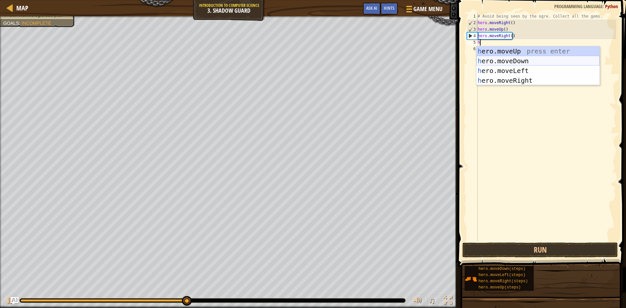
click at [518, 60] on div "h ero.moveUp press enter h ero.moveDown press enter h ero.moveLeft press enter …" at bounding box center [537, 75] width 123 height 59
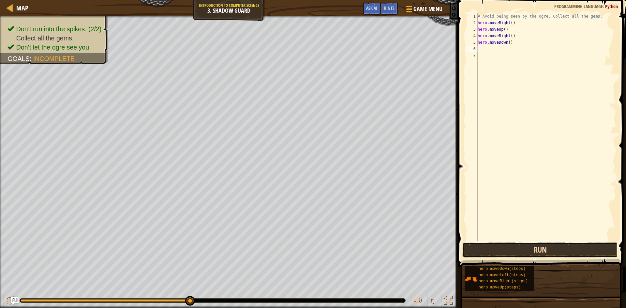
click at [536, 254] on button "Run" at bounding box center [539, 249] width 155 height 15
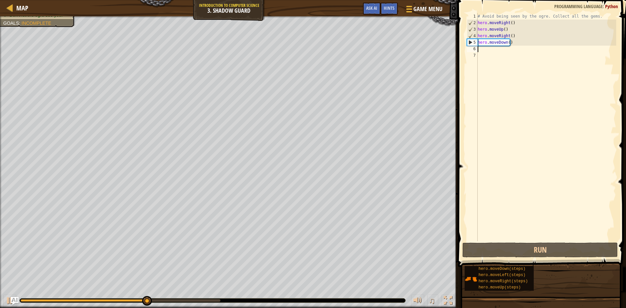
type textarea "h"
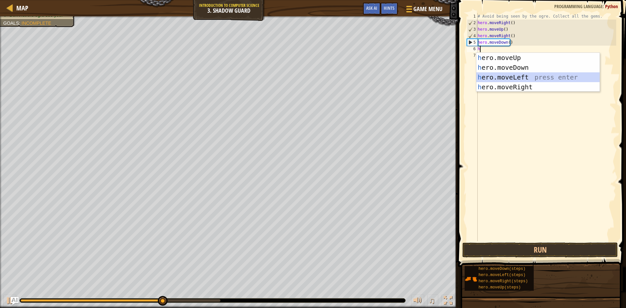
click at [530, 75] on div "h ero.moveUp press enter h ero.moveDown press enter h ero.moveLeft press enter …" at bounding box center [537, 82] width 123 height 59
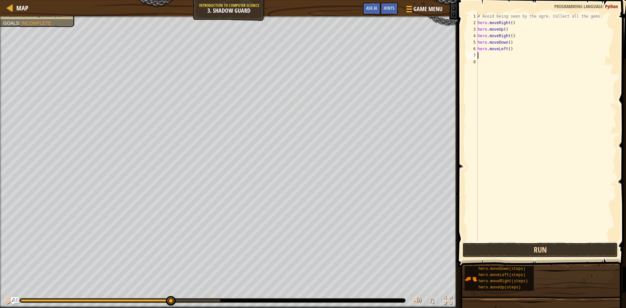
drag, startPoint x: 509, startPoint y: 249, endPoint x: 507, endPoint y: 255, distance: 5.9
click at [509, 251] on button "Run" at bounding box center [539, 249] width 155 height 15
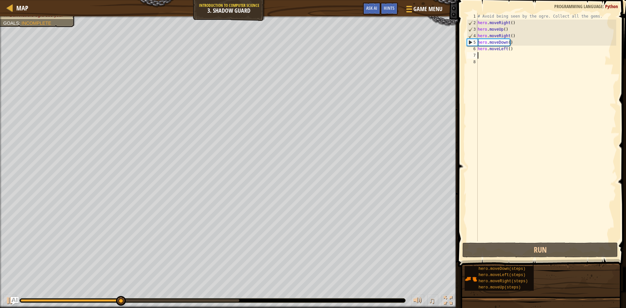
click at [510, 48] on div "# Avoid being seen by the ogre. Collect all the gems. hero . moveRight ( ) hero…" at bounding box center [546, 133] width 140 height 241
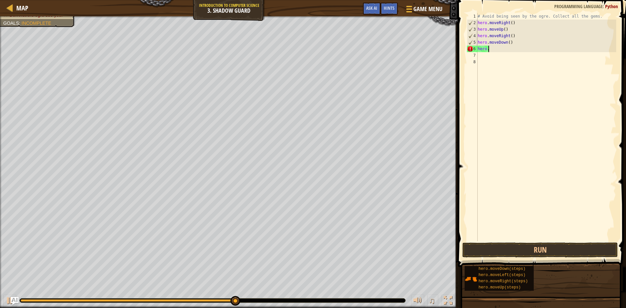
type textarea "h"
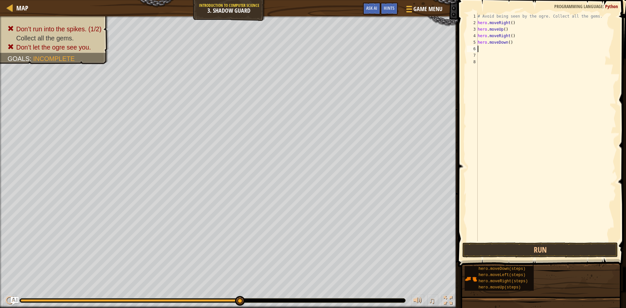
type textarea "h"
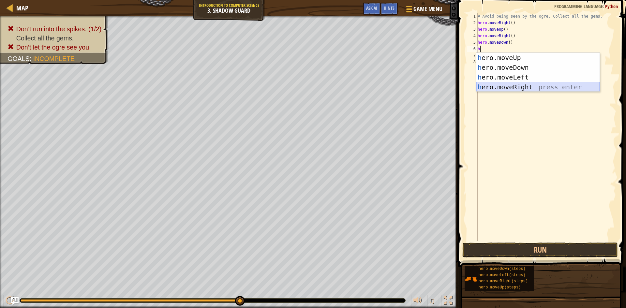
click at [525, 87] on div "h ero.moveUp press enter h ero.moveDown press enter h ero.moveLeft press enter …" at bounding box center [537, 82] width 123 height 59
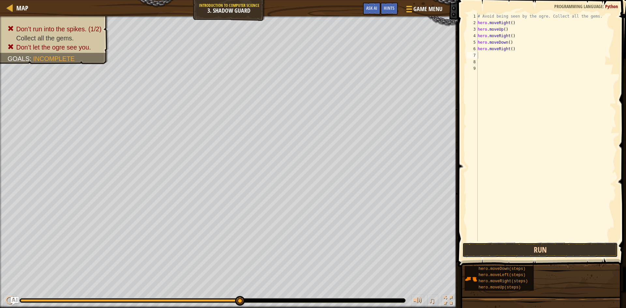
click at [493, 254] on button "Run" at bounding box center [539, 249] width 155 height 15
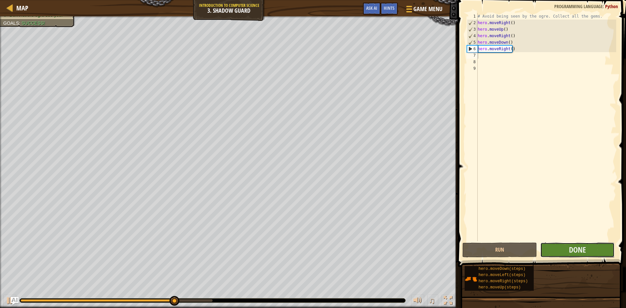
click at [554, 252] on button "Done" at bounding box center [577, 249] width 75 height 15
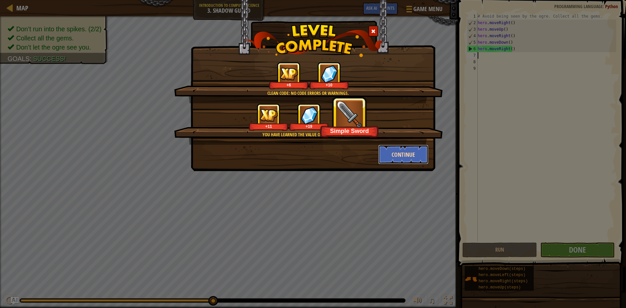
click at [420, 158] on button "Continue" at bounding box center [403, 155] width 51 height 20
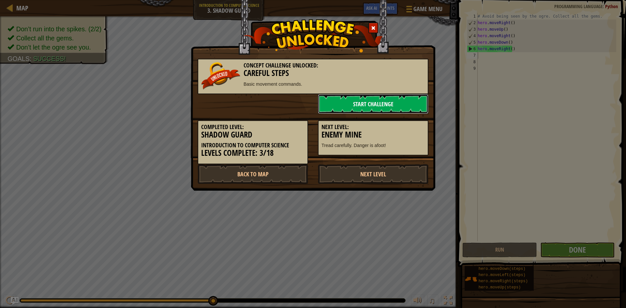
click at [397, 108] on link "Start Challenge" at bounding box center [373, 104] width 110 height 20
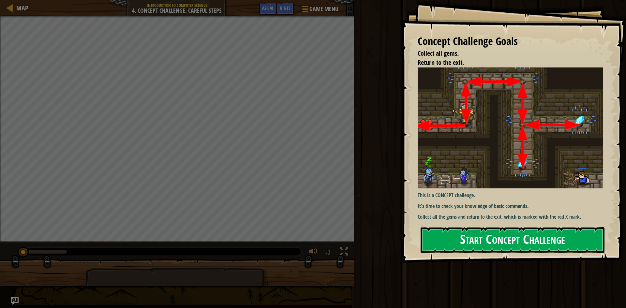
click at [458, 247] on button "Start Concept Challenge" at bounding box center [512, 240] width 184 height 26
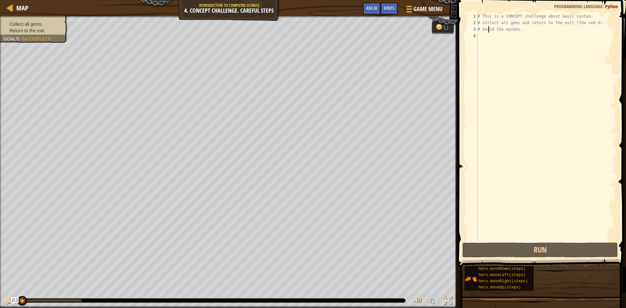
click at [487, 32] on div "# This is a CONCEPT challenge about basic syntax. # Collect all gems and return…" at bounding box center [546, 133] width 140 height 241
type textarea "# Avoid the spikes."
click at [483, 37] on div "# This is a CONCEPT challenge about basic syntax. # Collect all gems and return…" at bounding box center [546, 133] width 140 height 241
type textarea "h"
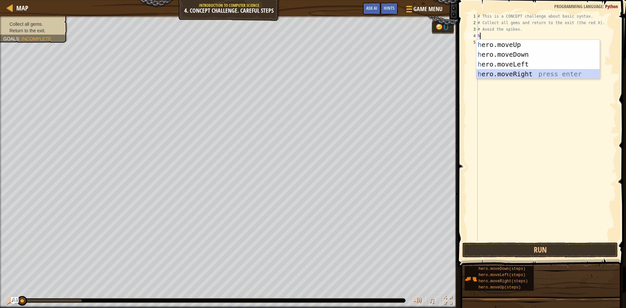
click at [505, 74] on div "h ero.moveUp press enter h ero.moveDown press enter h ero.moveLeft press enter …" at bounding box center [537, 69] width 123 height 59
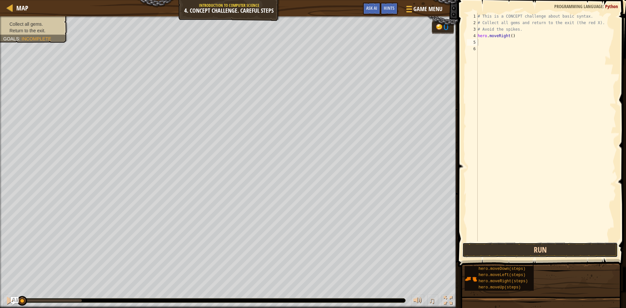
click at [503, 250] on button "Run" at bounding box center [539, 249] width 155 height 15
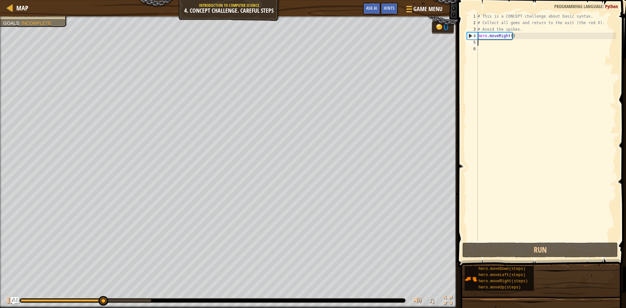
click at [485, 44] on div "# This is a CONCEPT challenge about basic syntax. # Collect all gems and return…" at bounding box center [546, 133] width 140 height 241
type textarea "h"
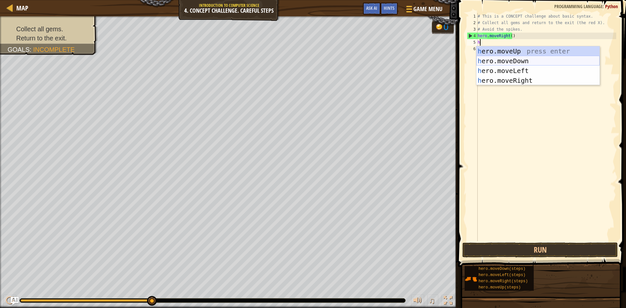
drag, startPoint x: 506, startPoint y: 58, endPoint x: 500, endPoint y: 60, distance: 6.2
click at [505, 58] on div "h ero.moveUp press enter h ero.moveDown press enter h ero.moveLeft press enter …" at bounding box center [537, 75] width 123 height 59
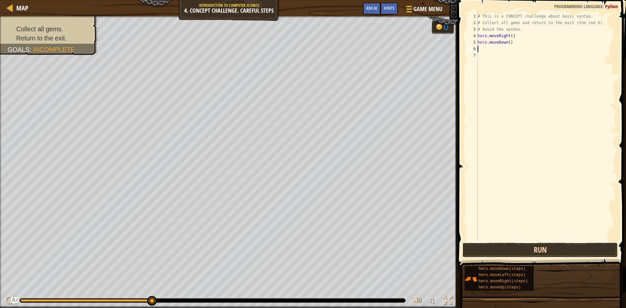
click at [474, 252] on button "Run" at bounding box center [539, 249] width 155 height 15
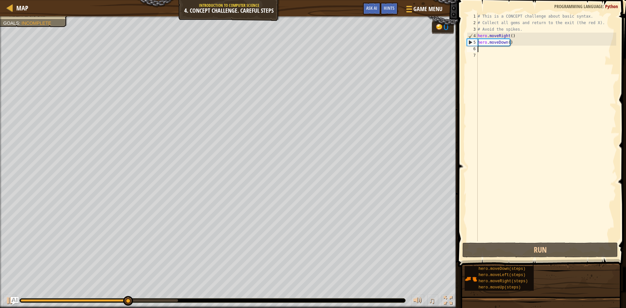
click at [488, 51] on div "# This is a CONCEPT challenge about basic syntax. # Collect all gems and return…" at bounding box center [546, 133] width 140 height 241
type textarea "h"
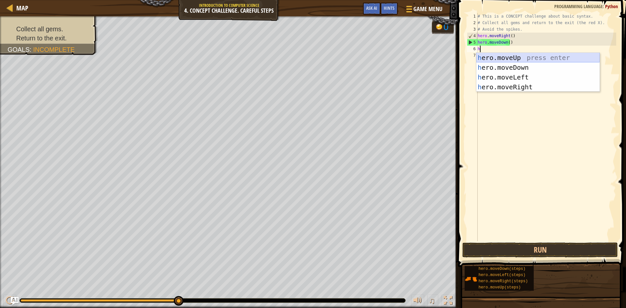
click at [520, 58] on div "h ero.moveUp press enter h ero.moveDown press enter h ero.moveLeft press enter …" at bounding box center [537, 82] width 123 height 59
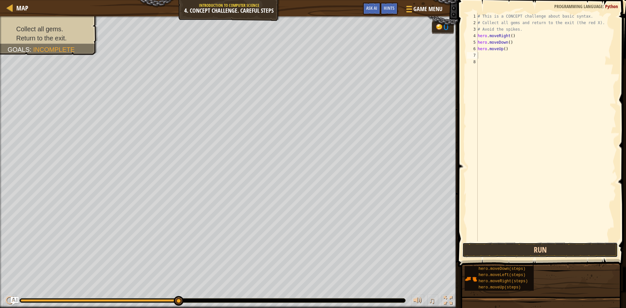
click at [564, 243] on button "Run" at bounding box center [539, 249] width 155 height 15
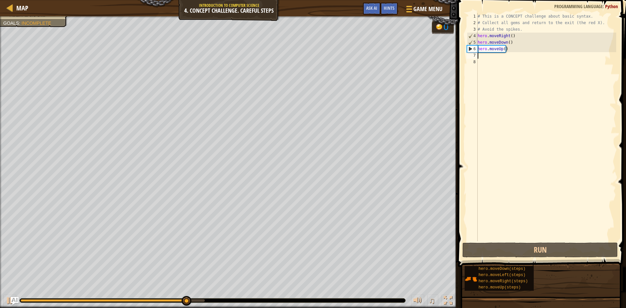
type textarea "h"
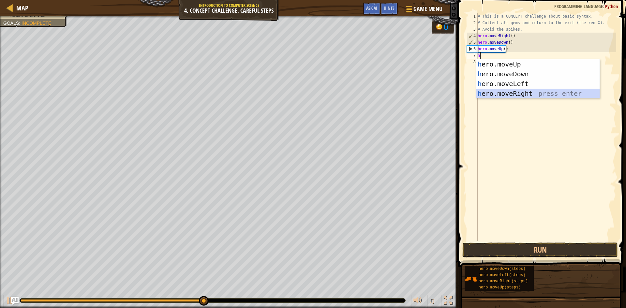
click at [502, 91] on div "h ero.moveUp press enter h ero.moveDown press enter h ero.moveLeft press enter …" at bounding box center [537, 88] width 123 height 59
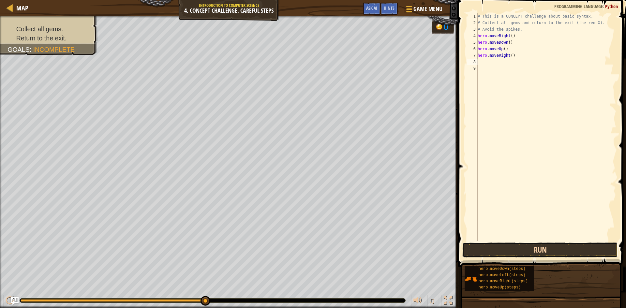
click at [547, 251] on button "Run" at bounding box center [539, 249] width 155 height 15
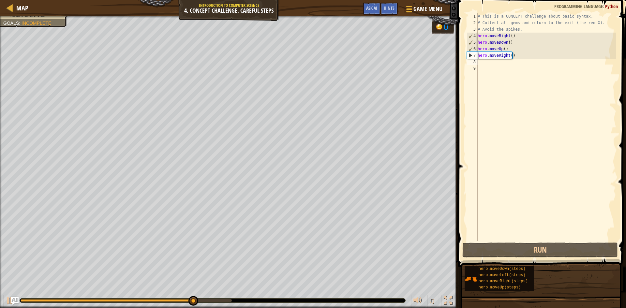
click at [485, 59] on div "# This is a CONCEPT challenge about basic syntax. # Collect all gems and return…" at bounding box center [546, 133] width 140 height 241
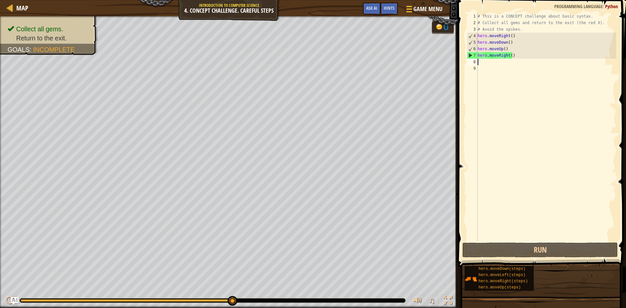
type textarea "h"
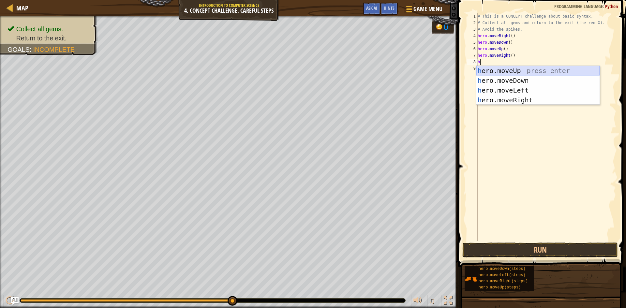
click at [513, 70] on div "h ero.moveUp press enter h ero.moveDown press enter h ero.moveLeft press enter …" at bounding box center [537, 95] width 123 height 59
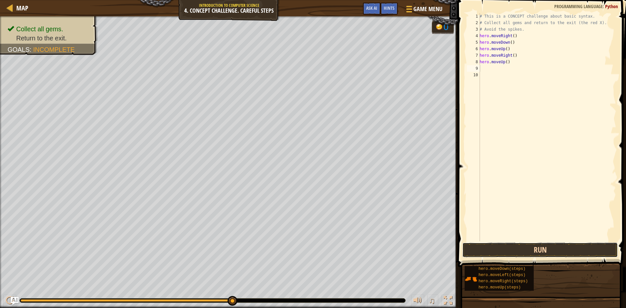
click at [512, 247] on button "Run" at bounding box center [539, 249] width 155 height 15
